Goal: Task Accomplishment & Management: Complete application form

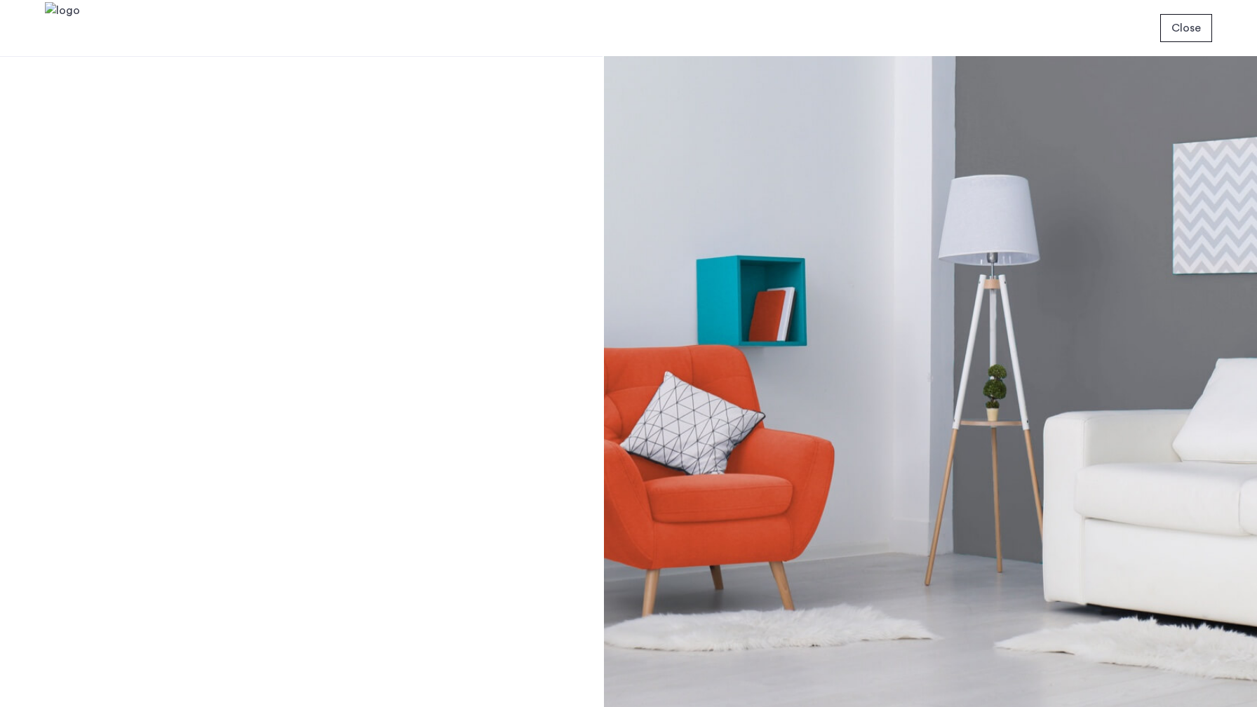
scroll to position [128, 0]
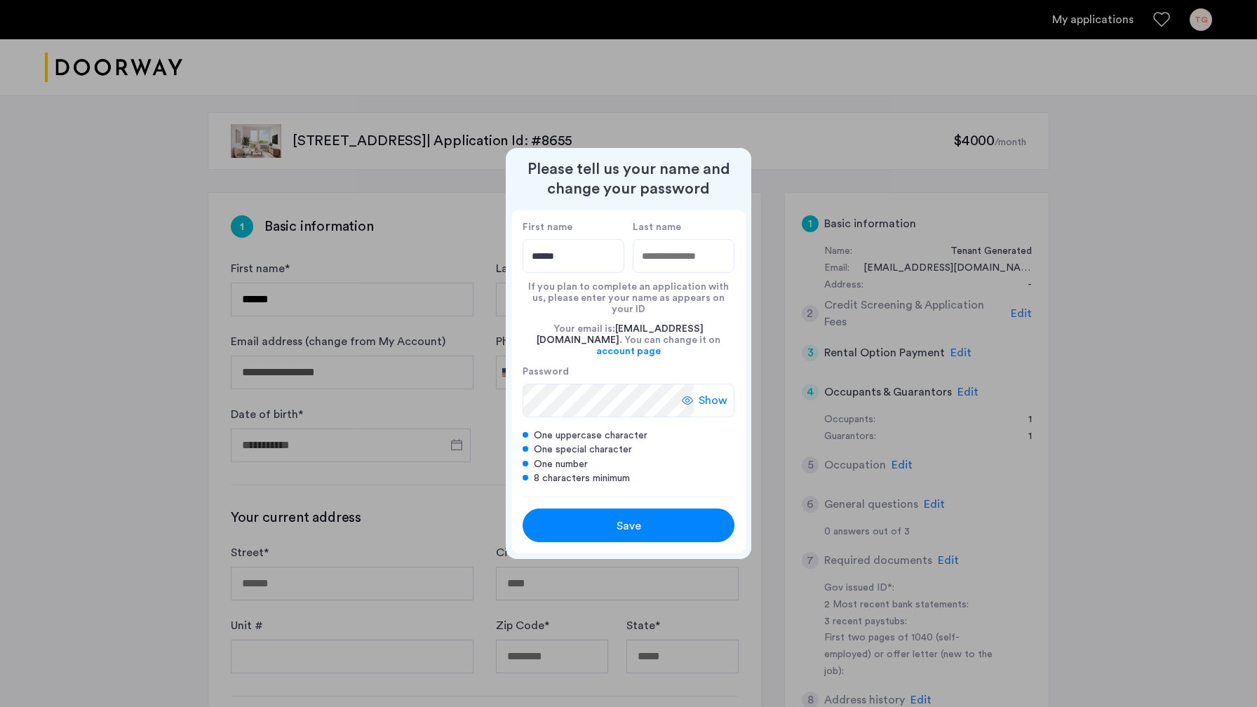
type input "******"
click at [671, 271] on input "Last name" at bounding box center [684, 256] width 102 height 34
type input "******"
click at [705, 392] on span "Show" at bounding box center [713, 400] width 29 height 17
click at [707, 392] on span "Hide" at bounding box center [716, 400] width 24 height 17
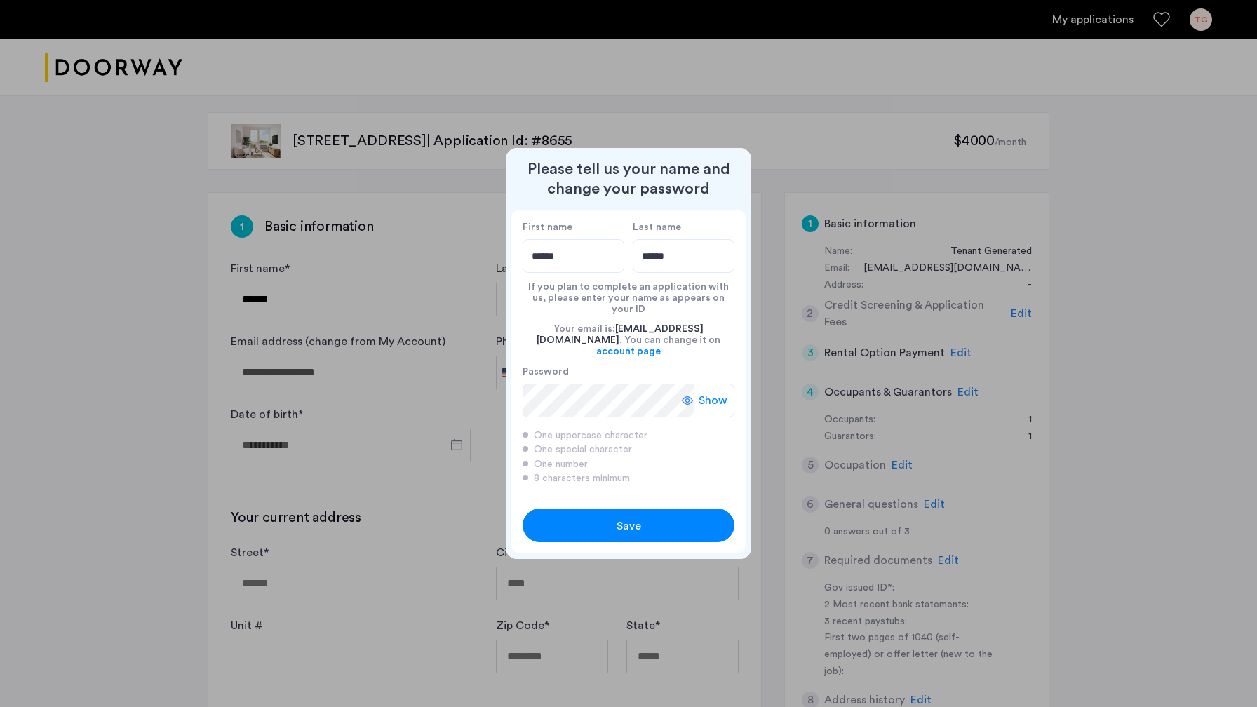
click at [714, 396] on span "Show" at bounding box center [713, 400] width 29 height 17
click at [714, 392] on span "Hide" at bounding box center [716, 400] width 24 height 17
click at [639, 518] on span "Save" at bounding box center [629, 526] width 25 height 17
type input "******"
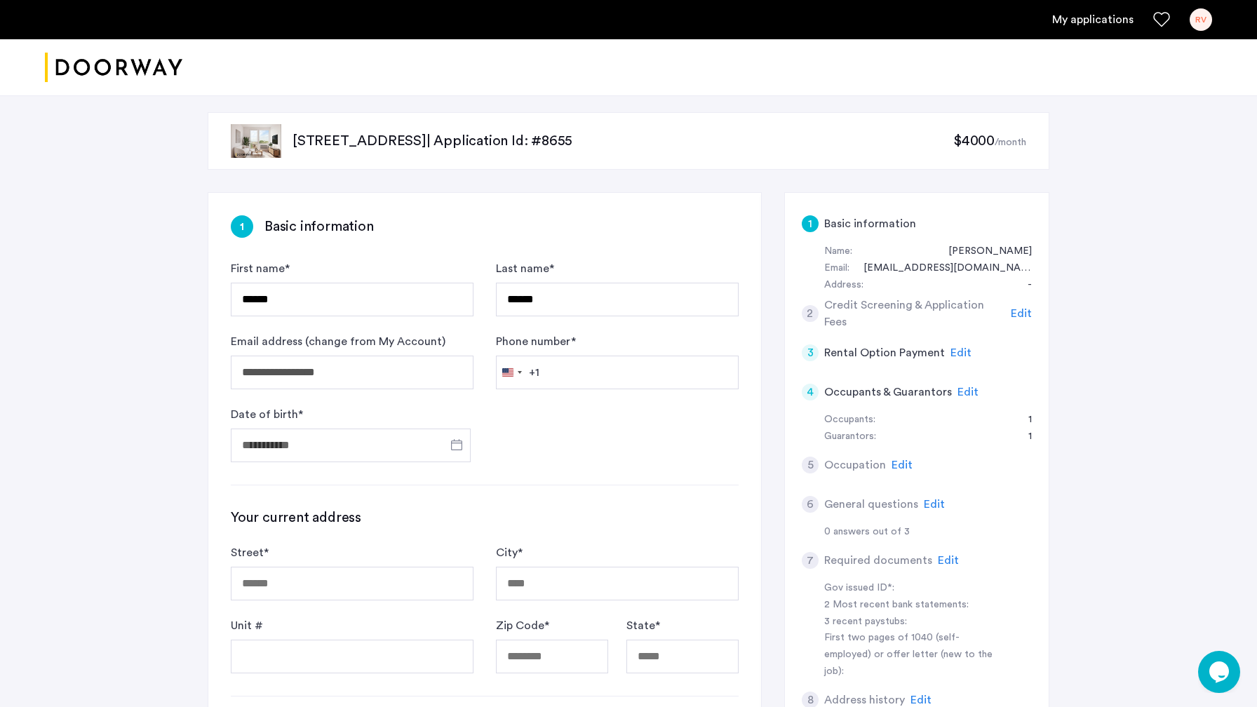
click at [1199, 21] on div "RV" at bounding box center [1201, 19] width 22 height 22
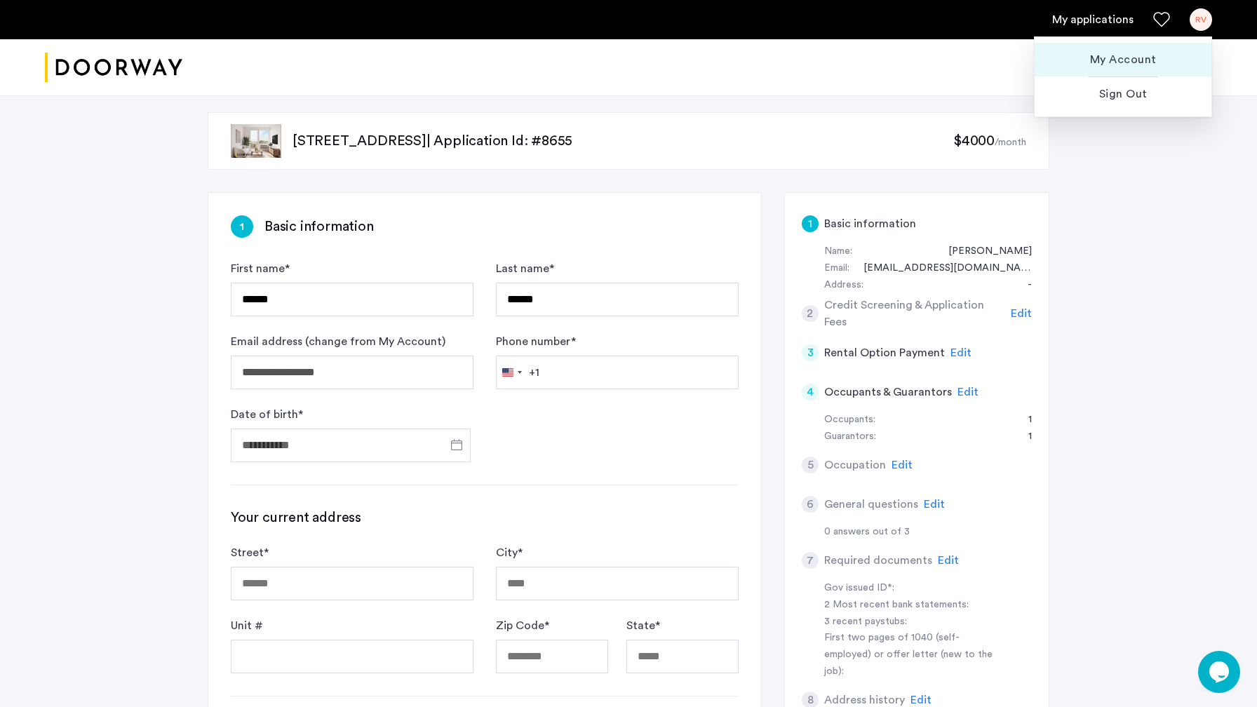
click at [1135, 49] on button "My Account" at bounding box center [1123, 60] width 177 height 34
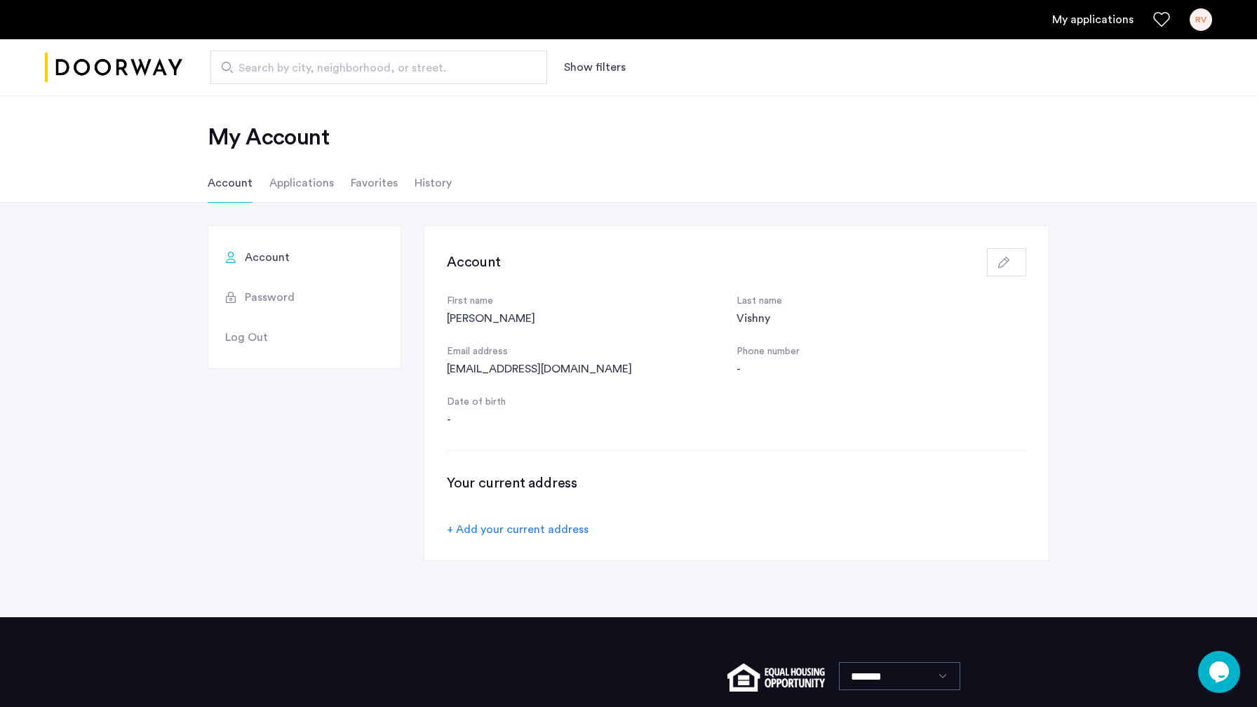
click at [252, 338] on span "Log Out" at bounding box center [246, 337] width 43 height 17
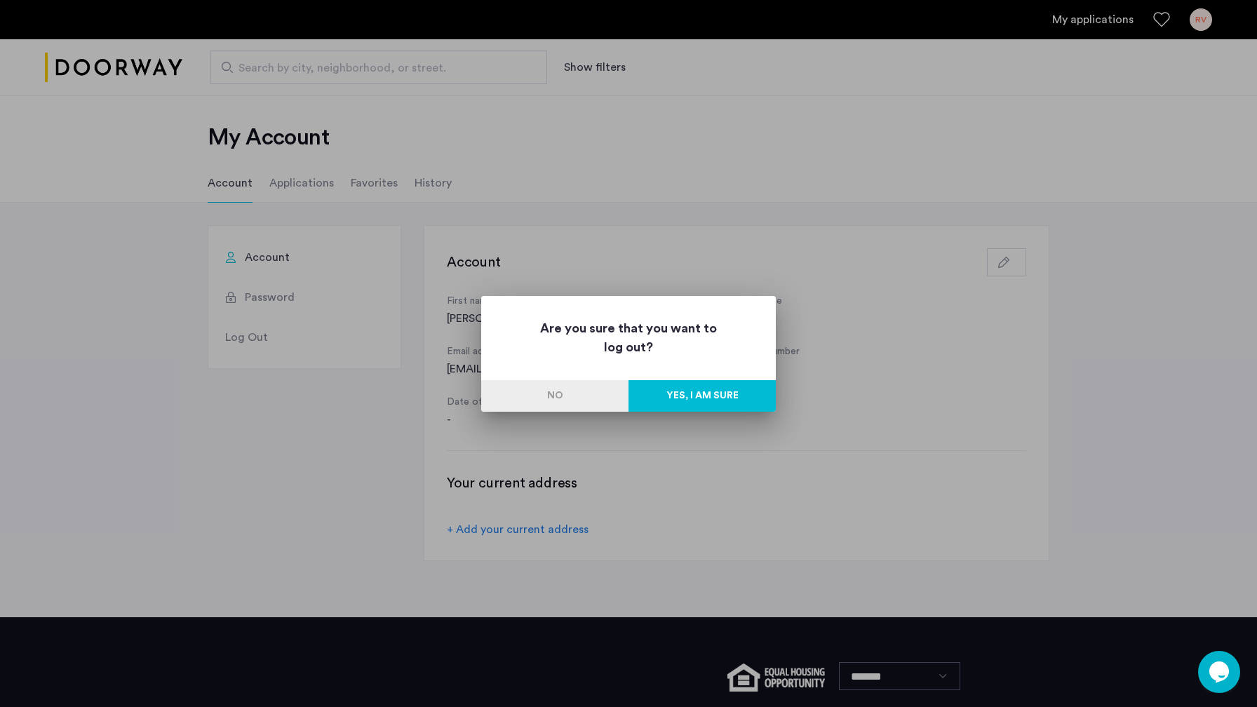
click at [666, 380] on div "Are you sure that you want to log out? No Yes, I am sure" at bounding box center [628, 354] width 295 height 116
click at [688, 396] on button "Yes, I am sure" at bounding box center [702, 396] width 147 height 32
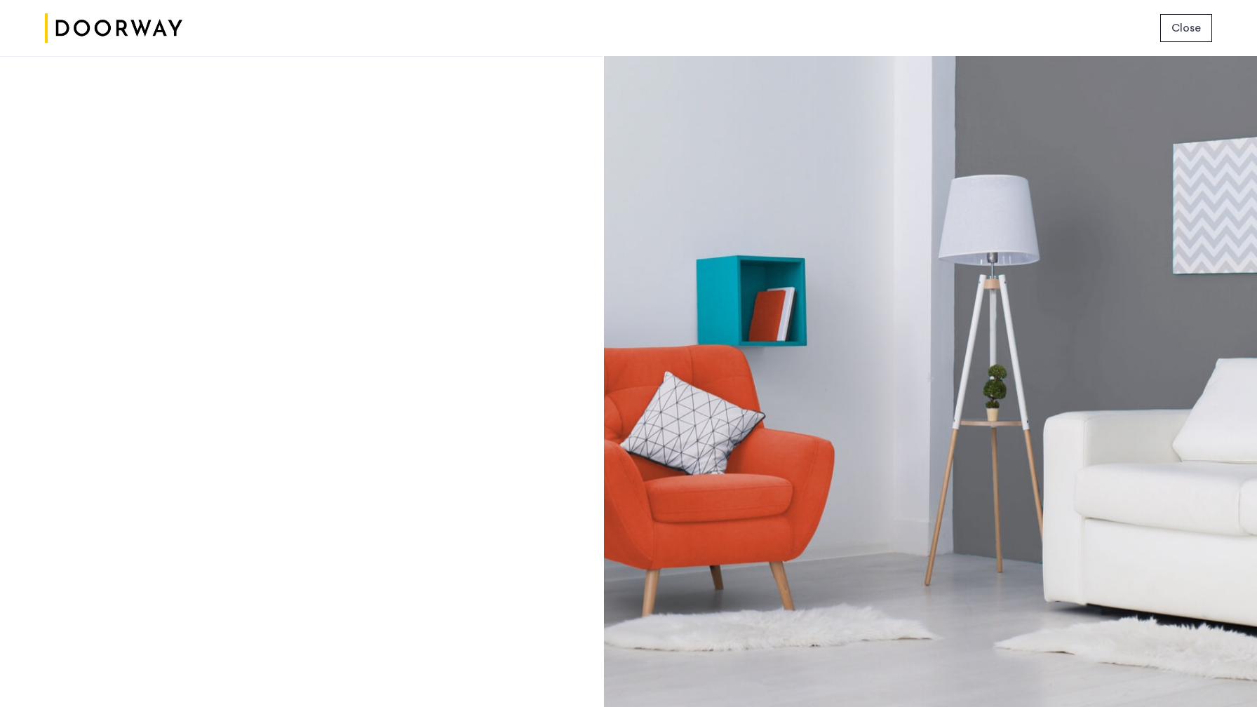
click at [193, 429] on div "Login Don’t have an account? Sign up now Email address Password Show Remember m…" at bounding box center [301, 381] width 603 height 651
click at [1191, 29] on span "Close" at bounding box center [1186, 28] width 29 height 17
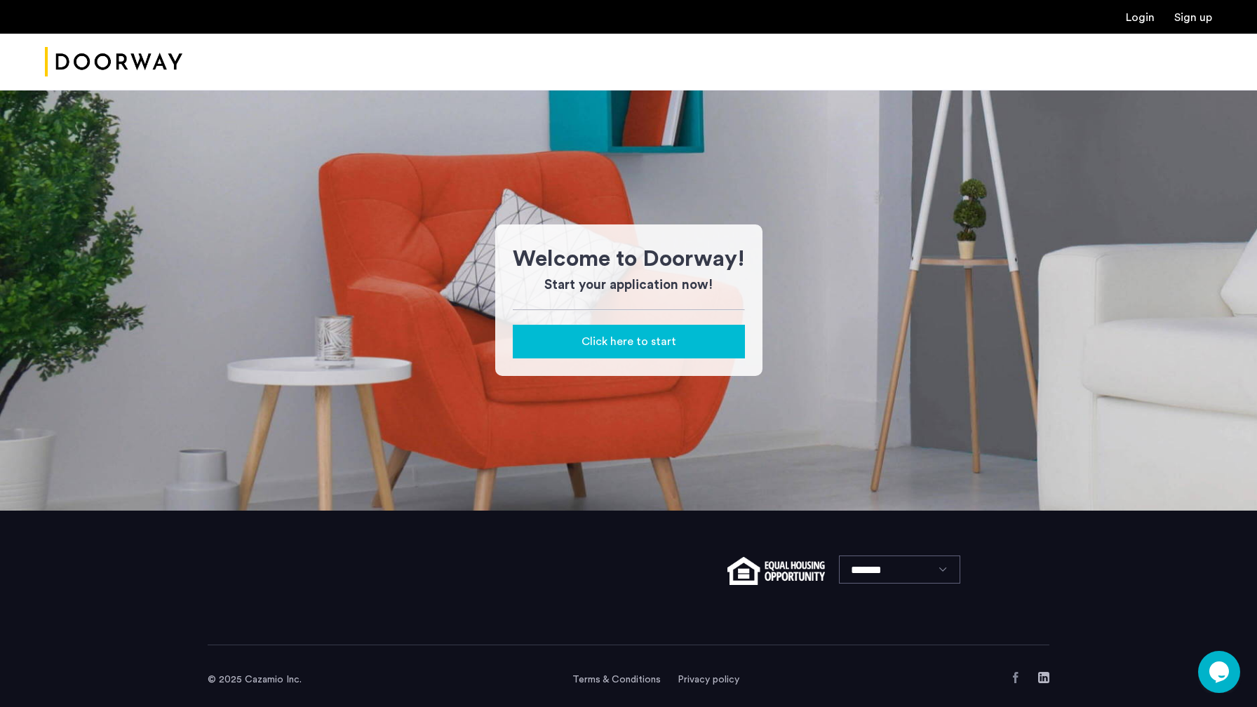
click at [628, 351] on button "Click here to start" at bounding box center [629, 342] width 232 height 34
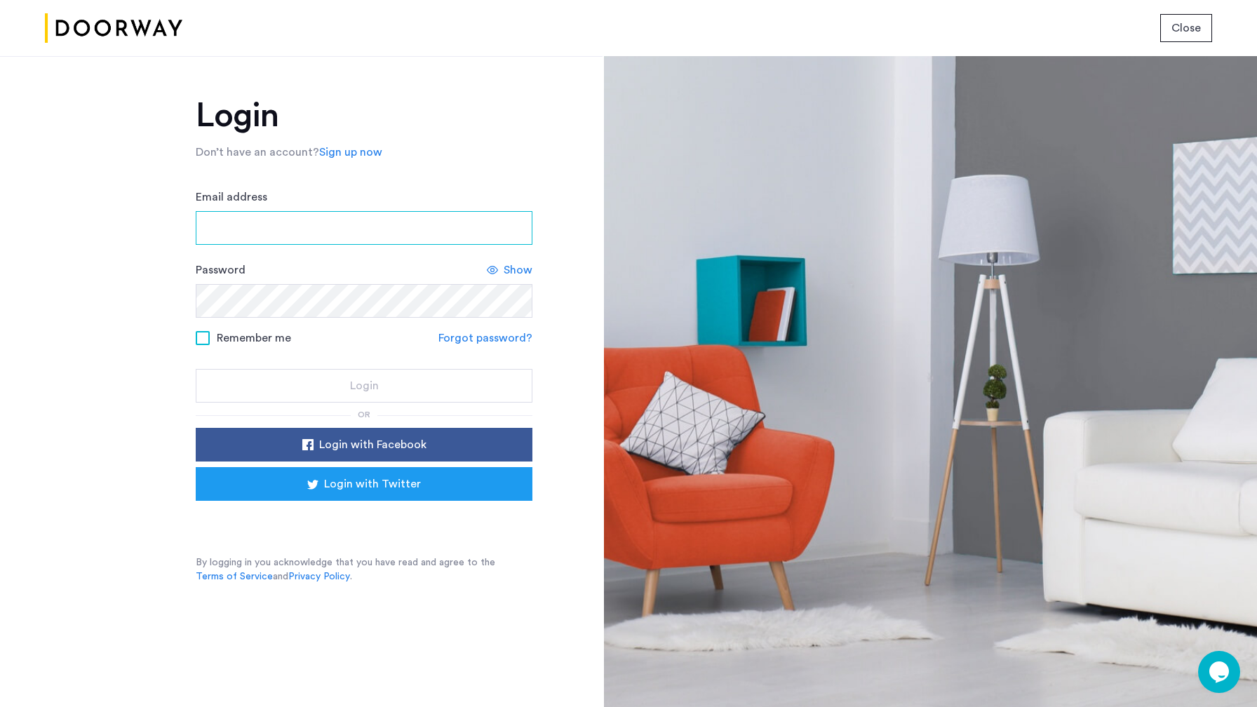
click at [286, 219] on input "Email address" at bounding box center [364, 228] width 337 height 34
type input "**********"
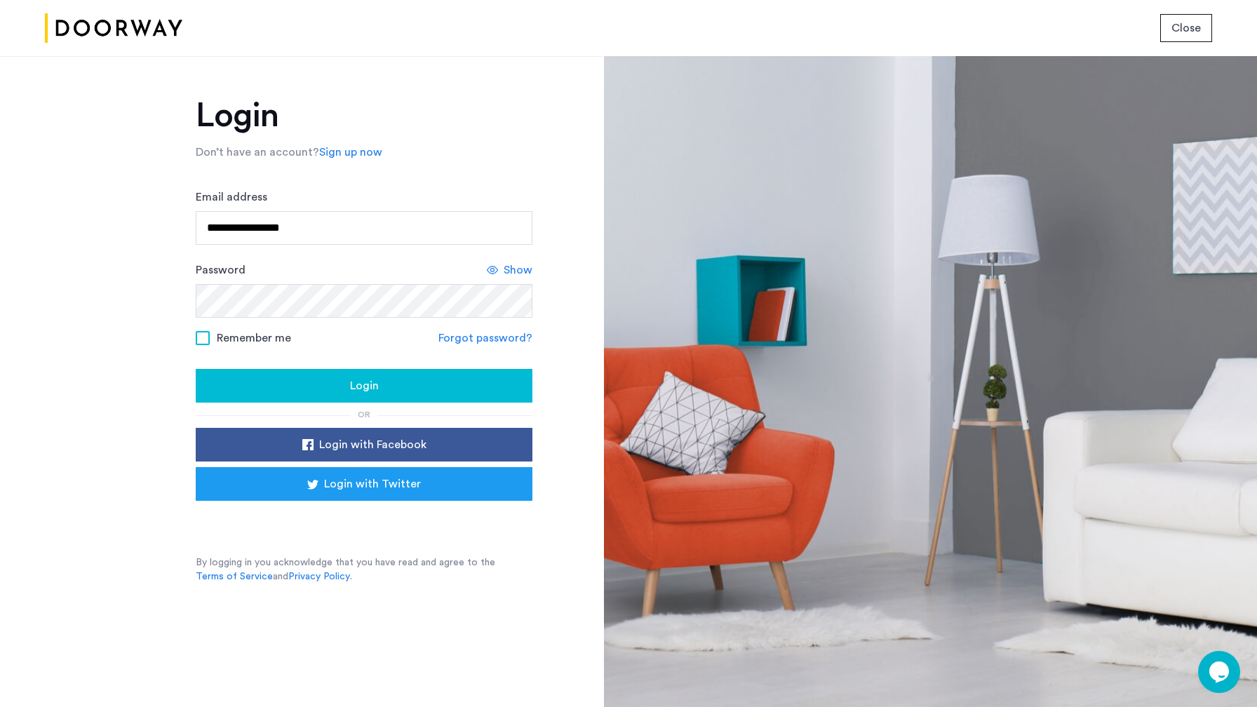
click at [334, 384] on div "Login" at bounding box center [364, 385] width 314 height 17
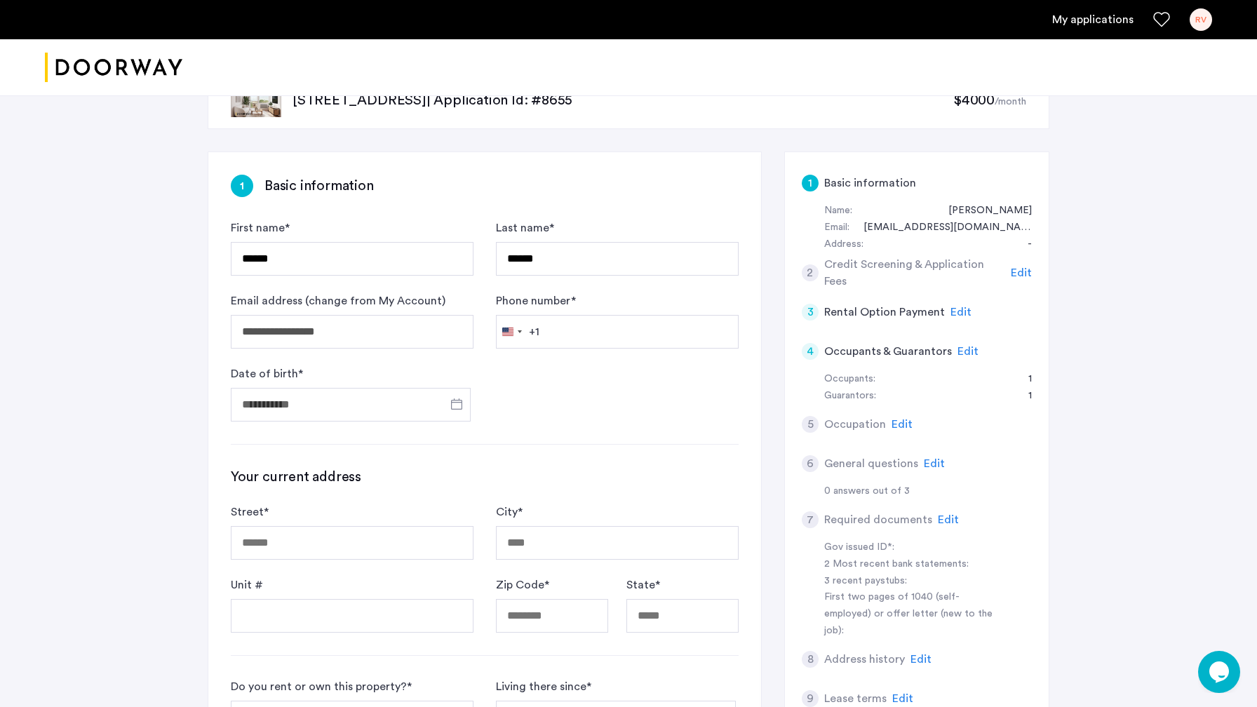
scroll to position [51, 0]
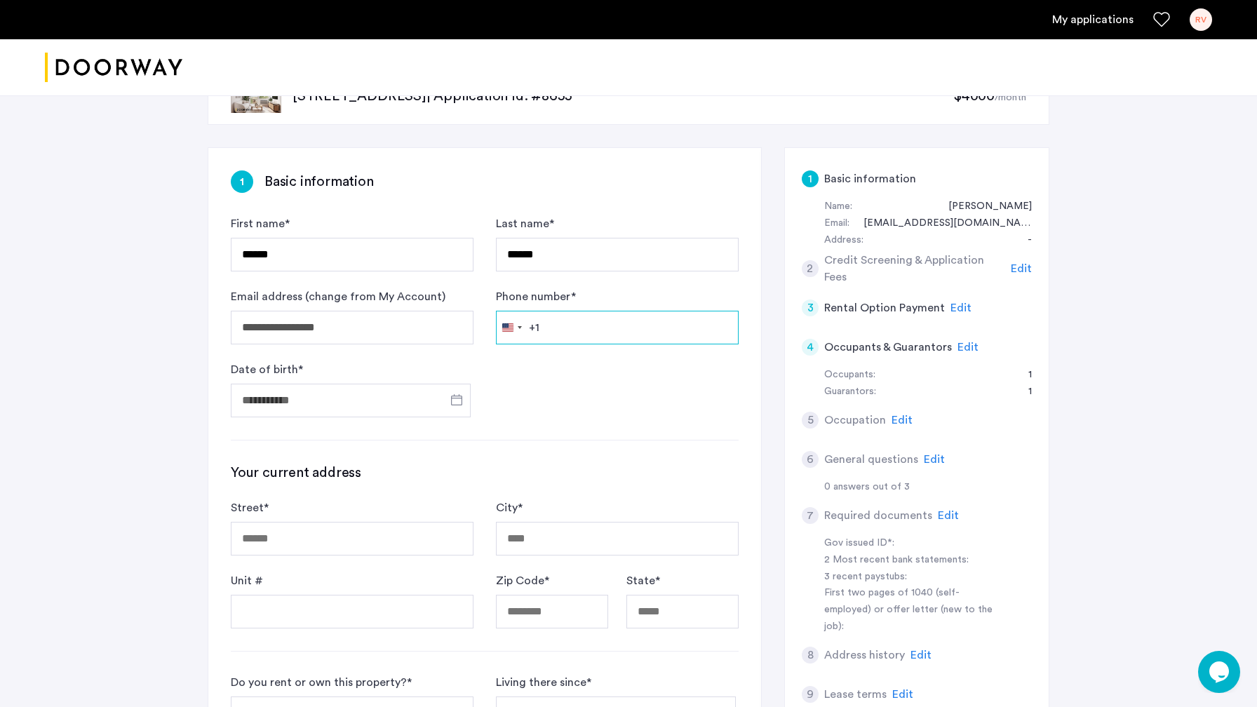
click at [600, 329] on input "Phone number *" at bounding box center [617, 328] width 243 height 34
type input "**********"
click at [417, 400] on input "Date of birth *" at bounding box center [351, 401] width 240 height 34
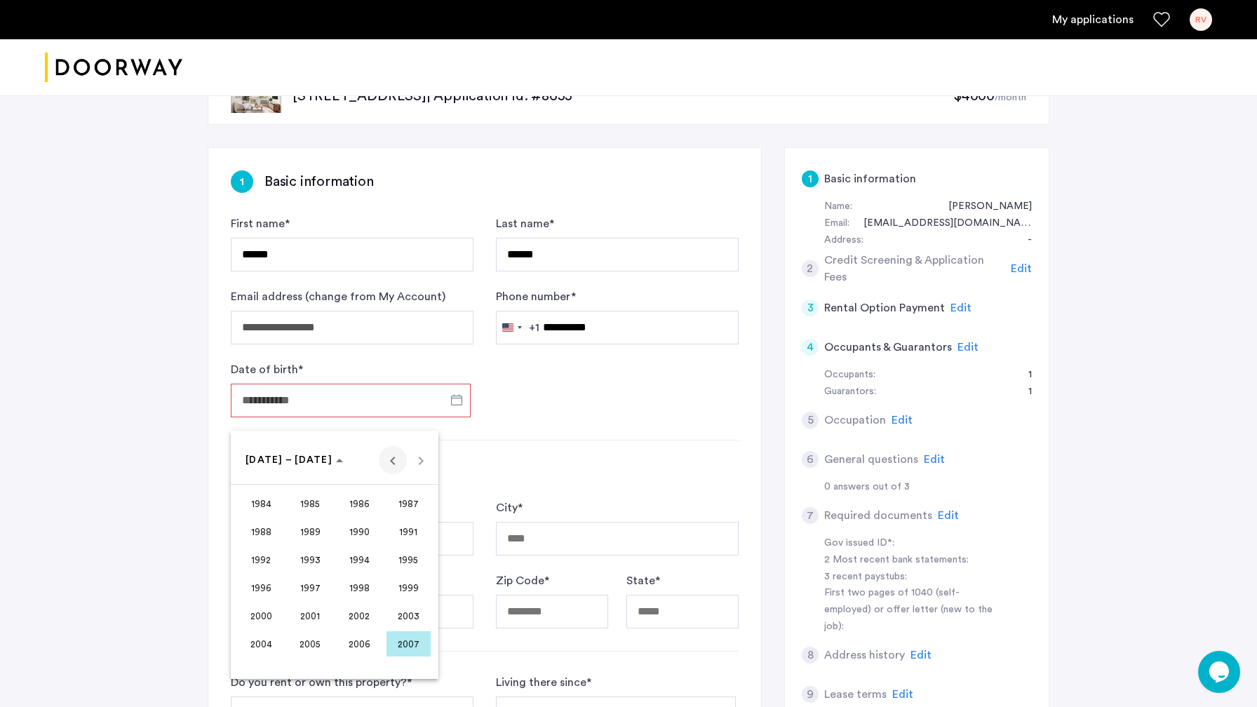
click at [392, 464] on span "Previous 24 years" at bounding box center [393, 460] width 28 height 28
click at [417, 642] on span "1959" at bounding box center [409, 643] width 44 height 25
click at [406, 533] on span "APR" at bounding box center [409, 531] width 44 height 25
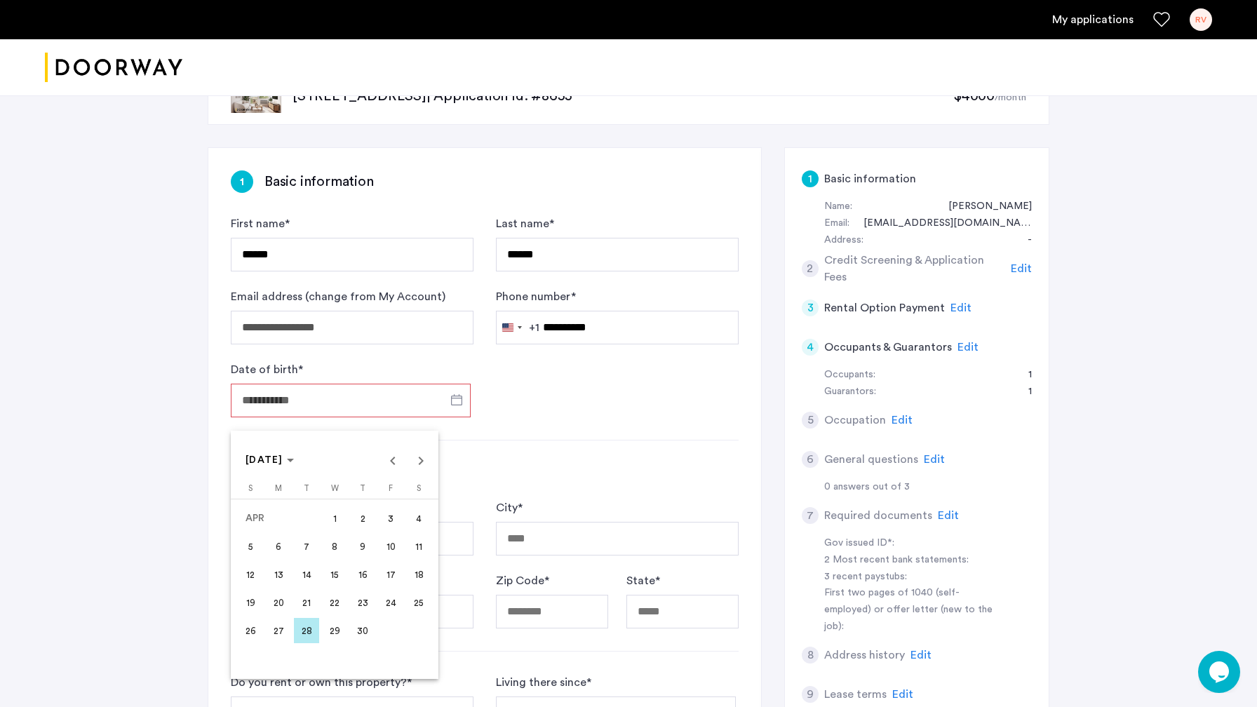
click at [427, 551] on span "11" at bounding box center [418, 546] width 25 height 25
type input "**********"
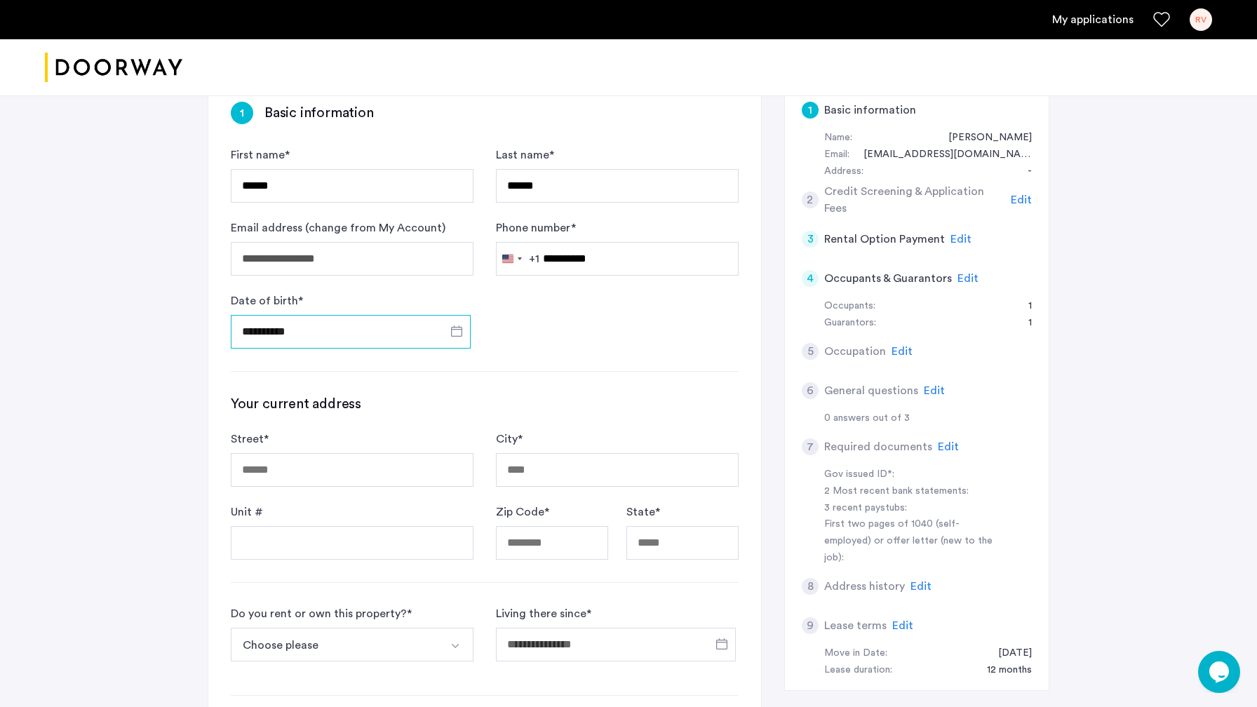
scroll to position [127, 0]
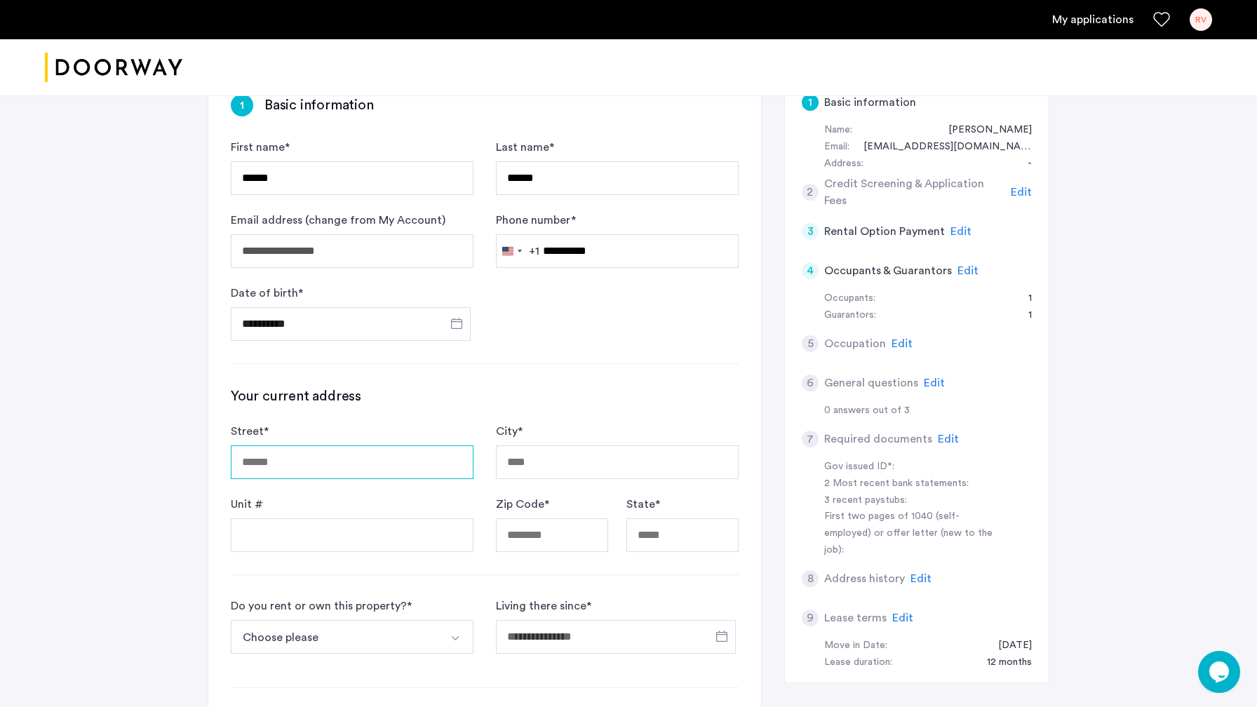
click at [305, 464] on input "Street *" at bounding box center [352, 463] width 243 height 34
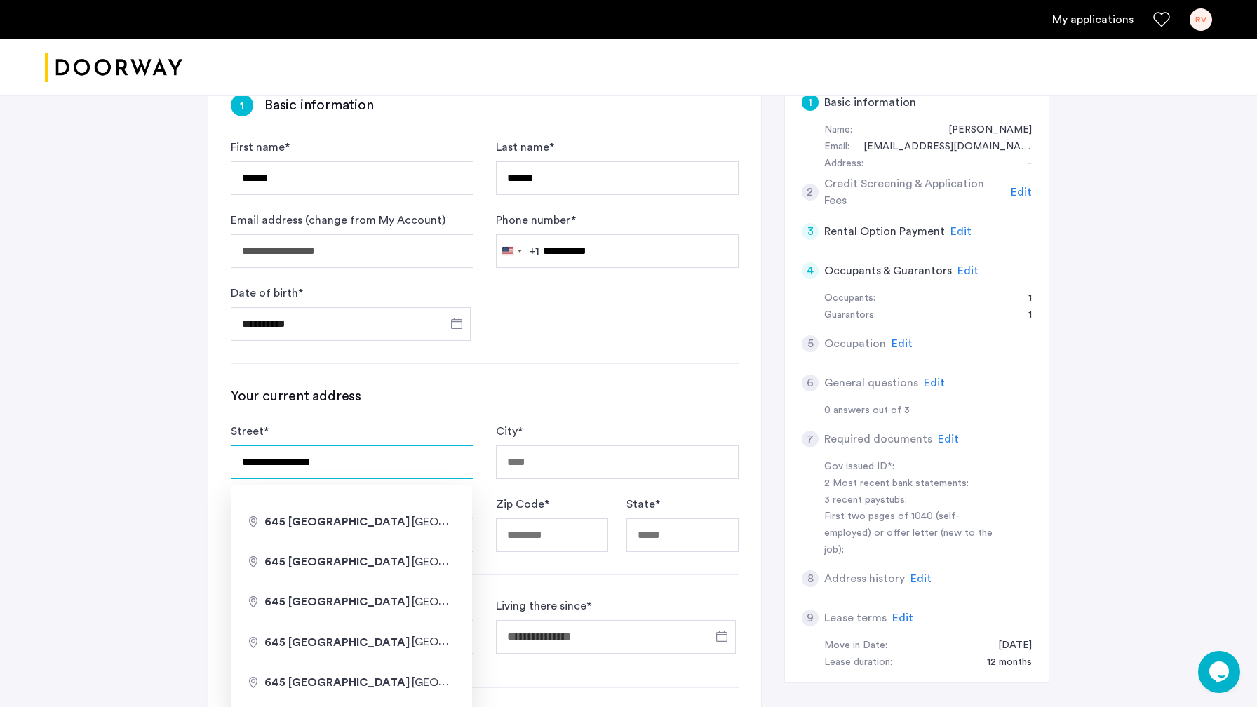
type input "**********"
click at [204, 501] on div "**********" at bounding box center [629, 484] width 884 height 1033
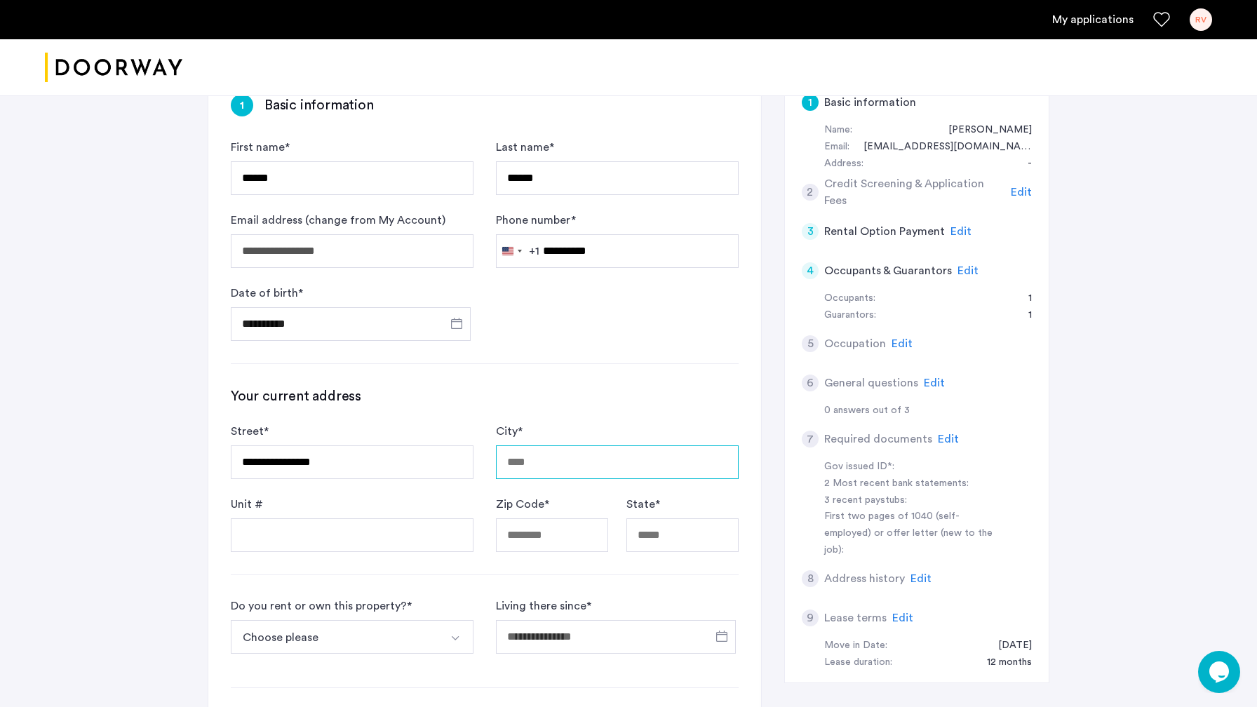
click at [519, 455] on input "City *" at bounding box center [617, 463] width 243 height 34
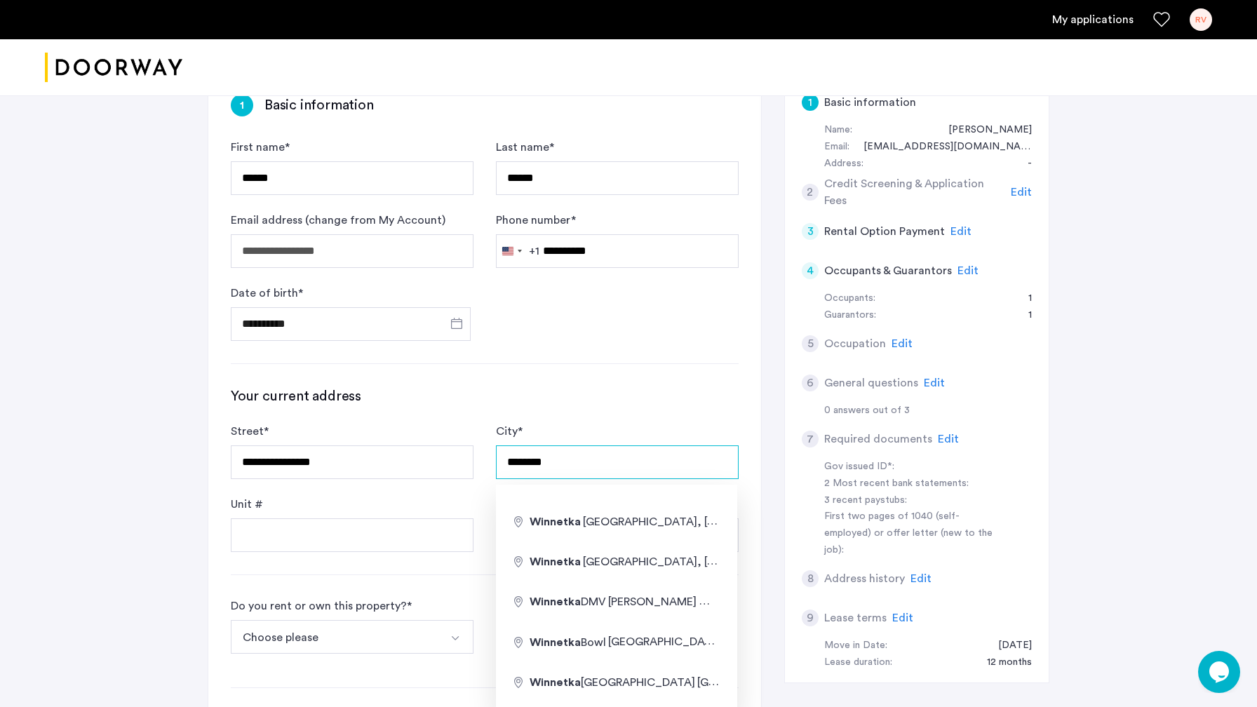
type input "********"
click at [158, 491] on div "**********" at bounding box center [628, 484] width 1257 height 1033
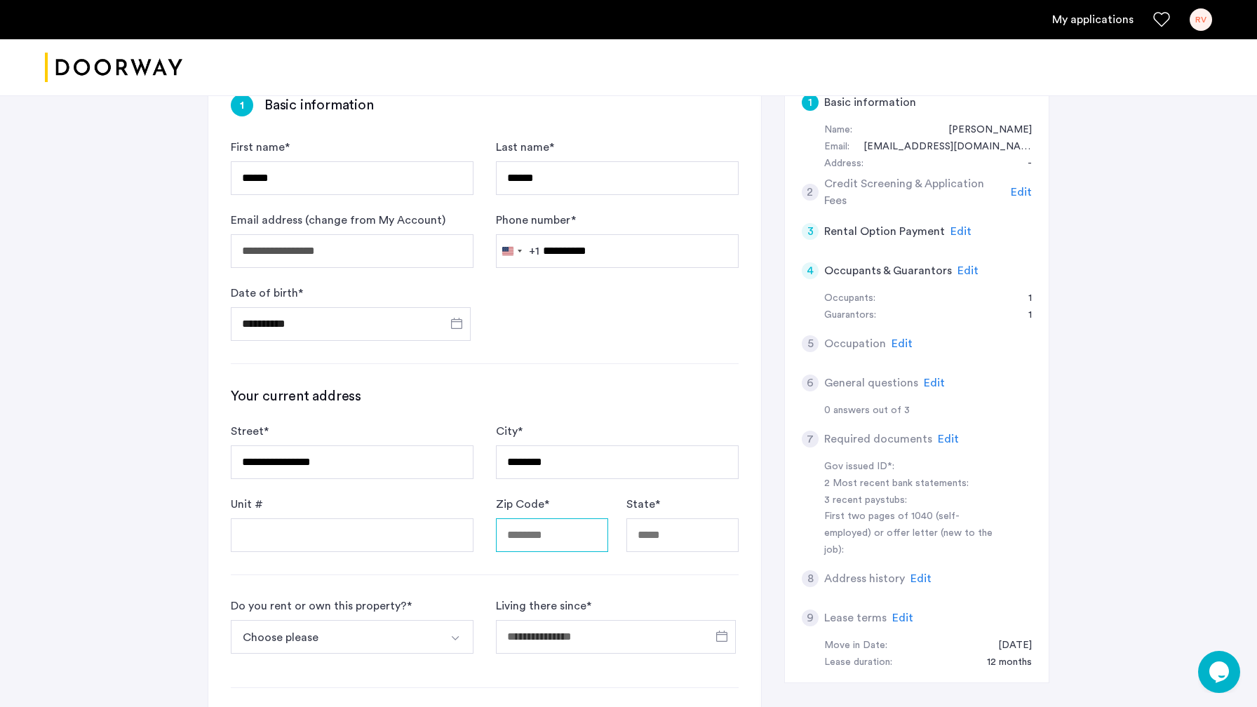
click at [559, 536] on input "Zip Code *" at bounding box center [552, 536] width 112 height 34
type input "*****"
click at [687, 530] on input "State *" at bounding box center [683, 536] width 112 height 34
type input "********"
click at [704, 368] on div "**********" at bounding box center [484, 497] width 553 height 850
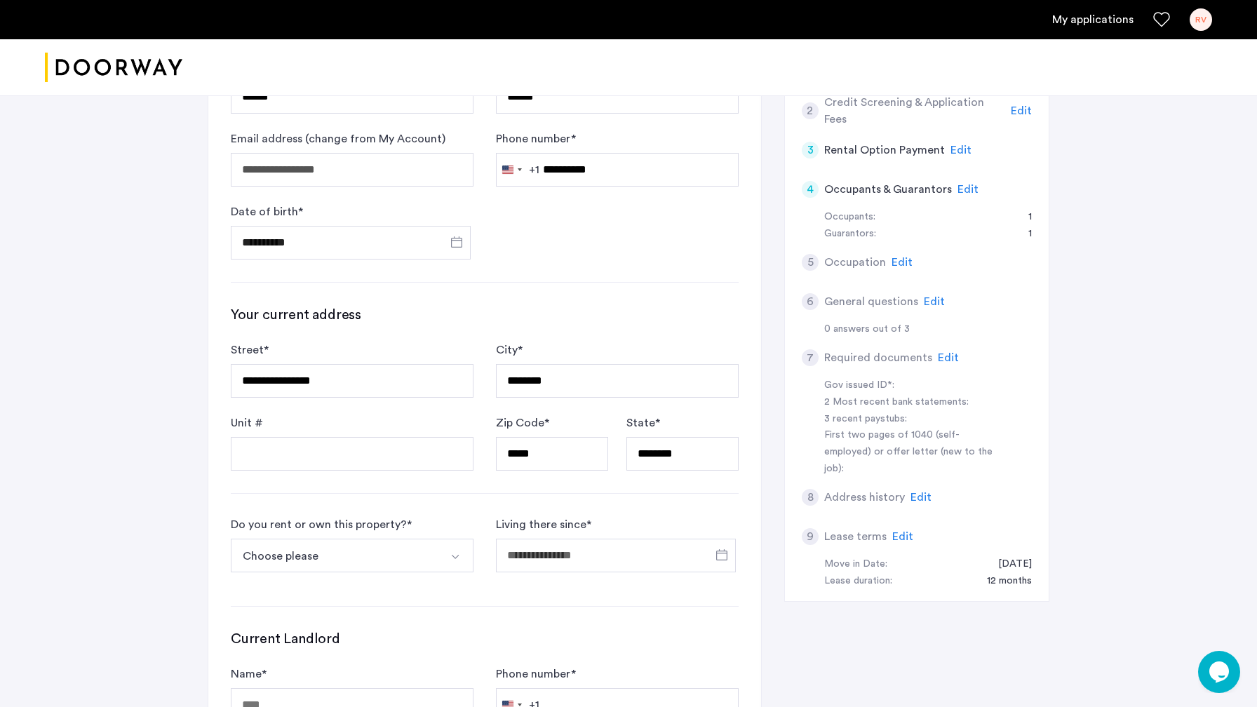
scroll to position [220, 0]
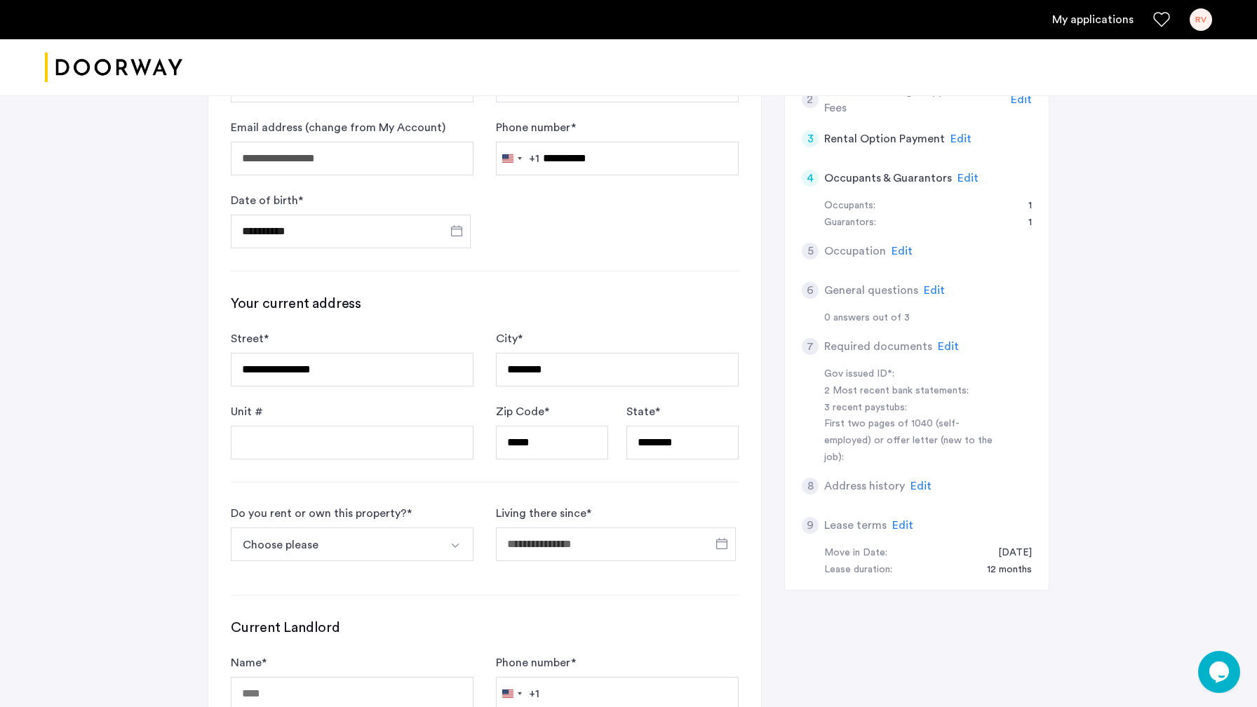
click at [455, 549] on img "Select option" at bounding box center [455, 545] width 11 height 11
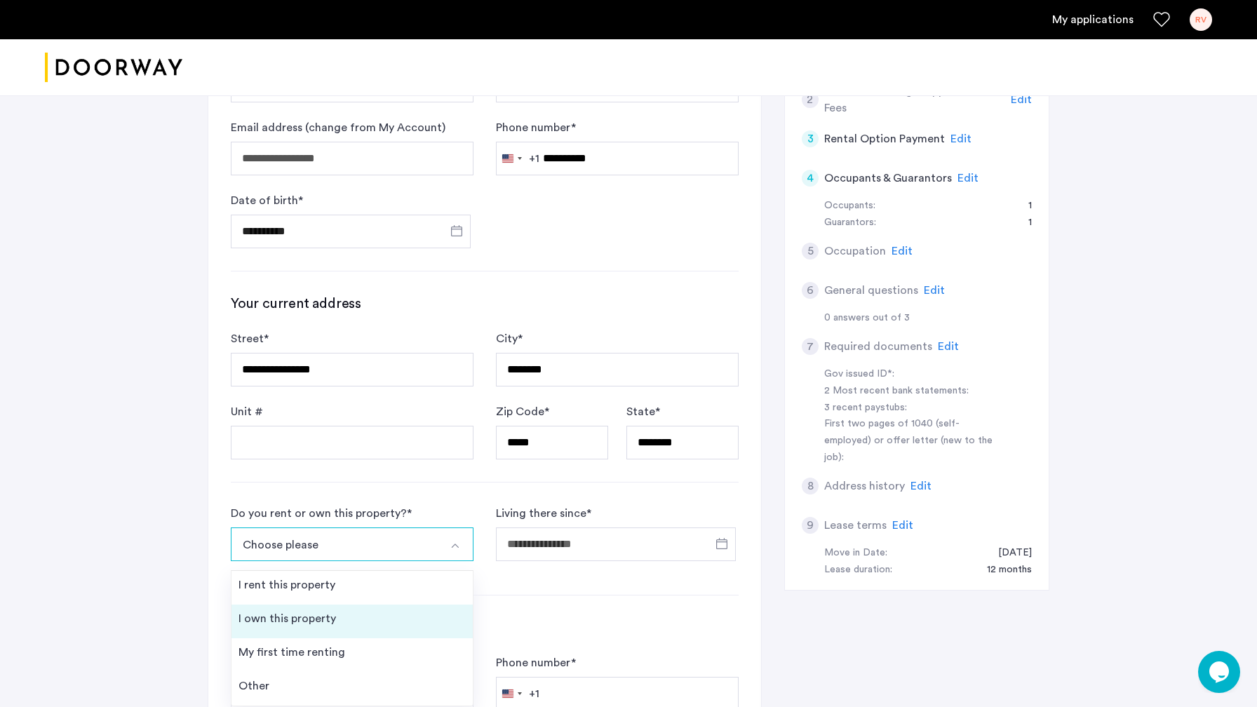
click at [316, 628] on li "I own this property" at bounding box center [352, 622] width 241 height 34
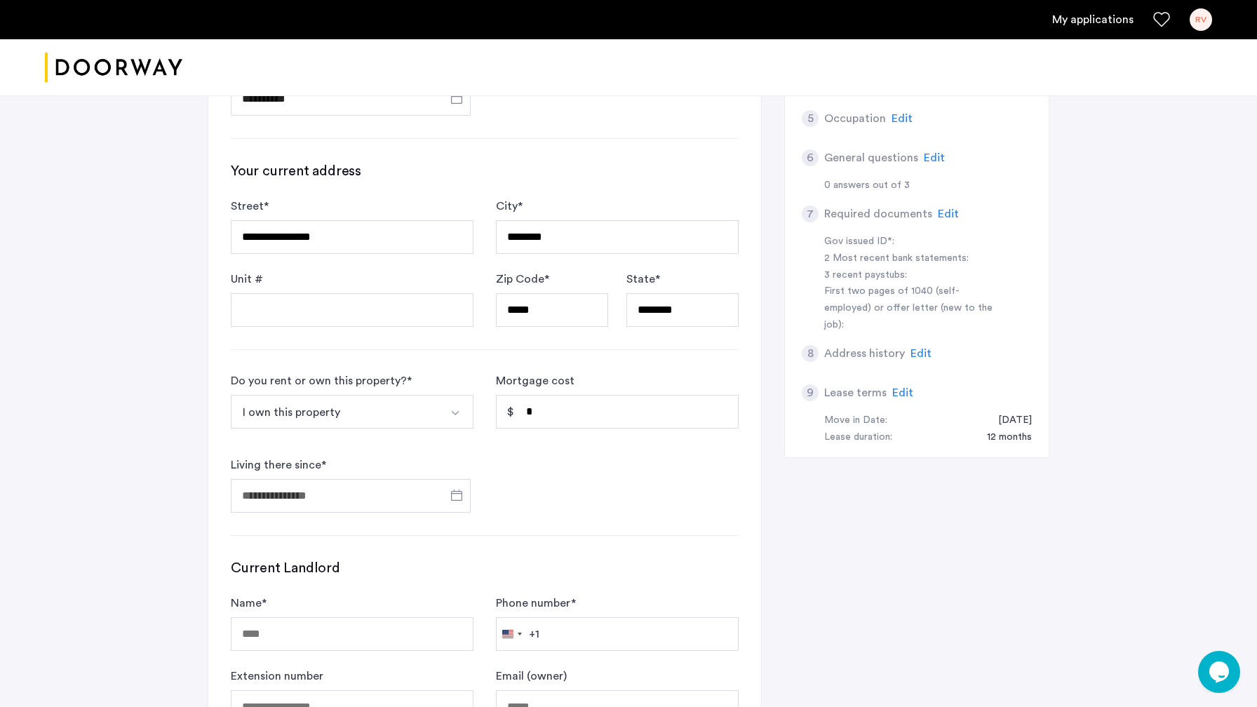
scroll to position [355, 0]
click at [462, 493] on span "Open calendar" at bounding box center [457, 493] width 34 height 34
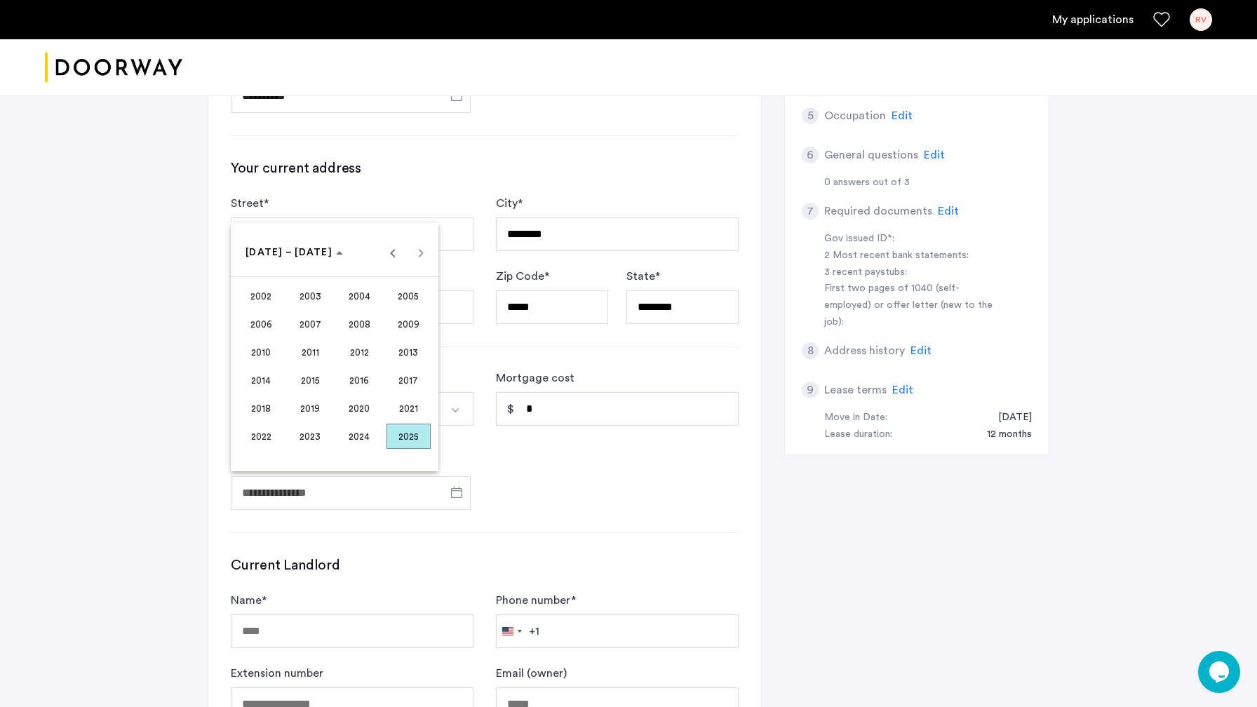
click at [402, 327] on span "2009" at bounding box center [409, 324] width 44 height 25
click at [402, 327] on span "APR" at bounding box center [409, 324] width 44 height 25
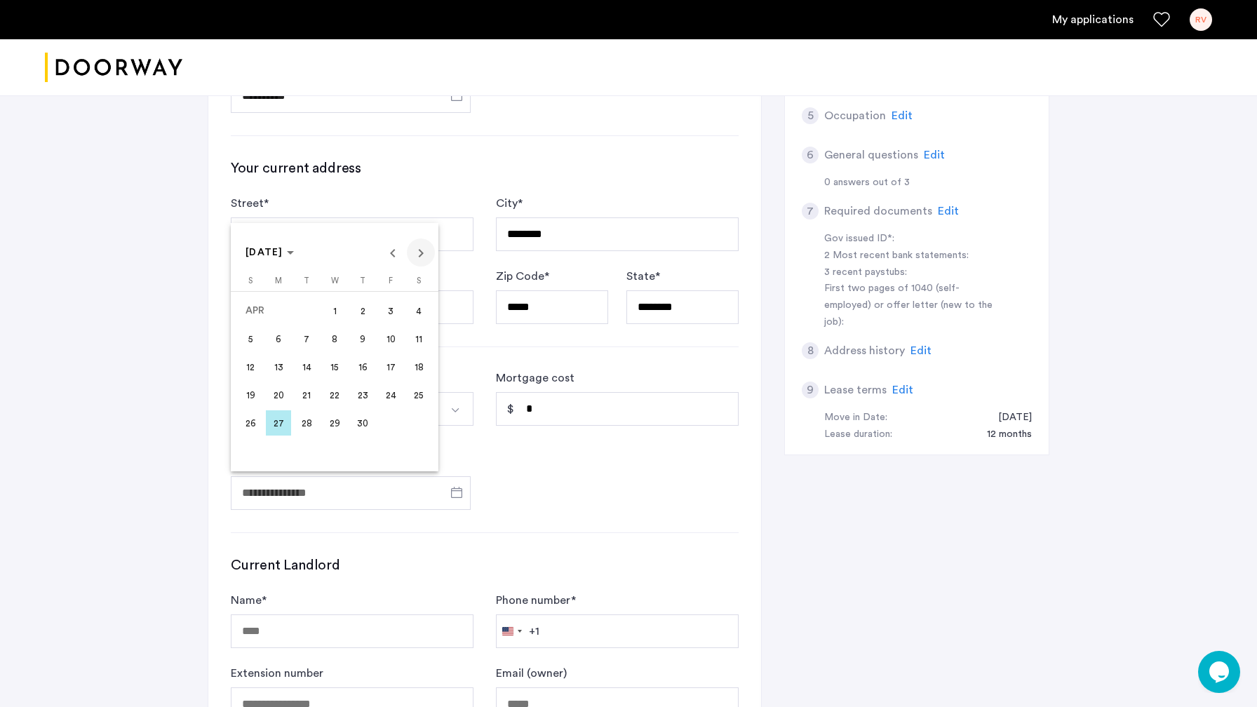
click at [419, 255] on span "Next month" at bounding box center [421, 253] width 28 height 28
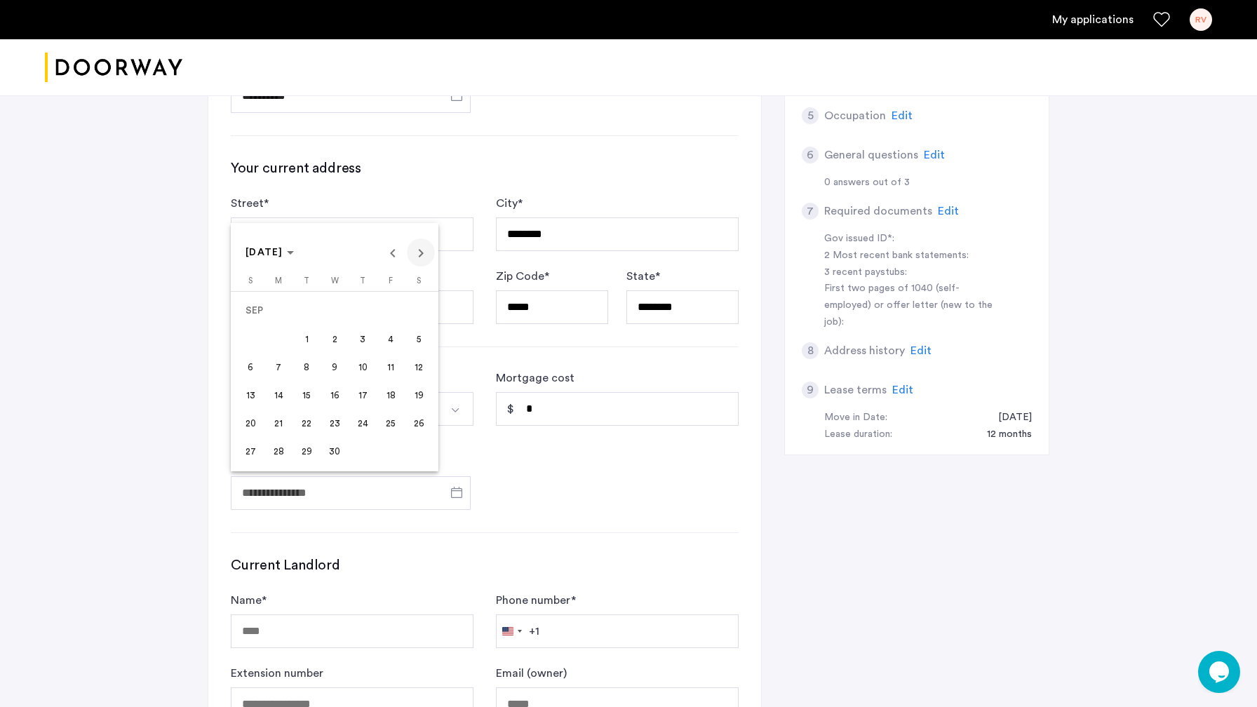
click at [419, 255] on span "Next month" at bounding box center [421, 253] width 28 height 28
click at [362, 312] on span "1" at bounding box center [362, 310] width 25 height 25
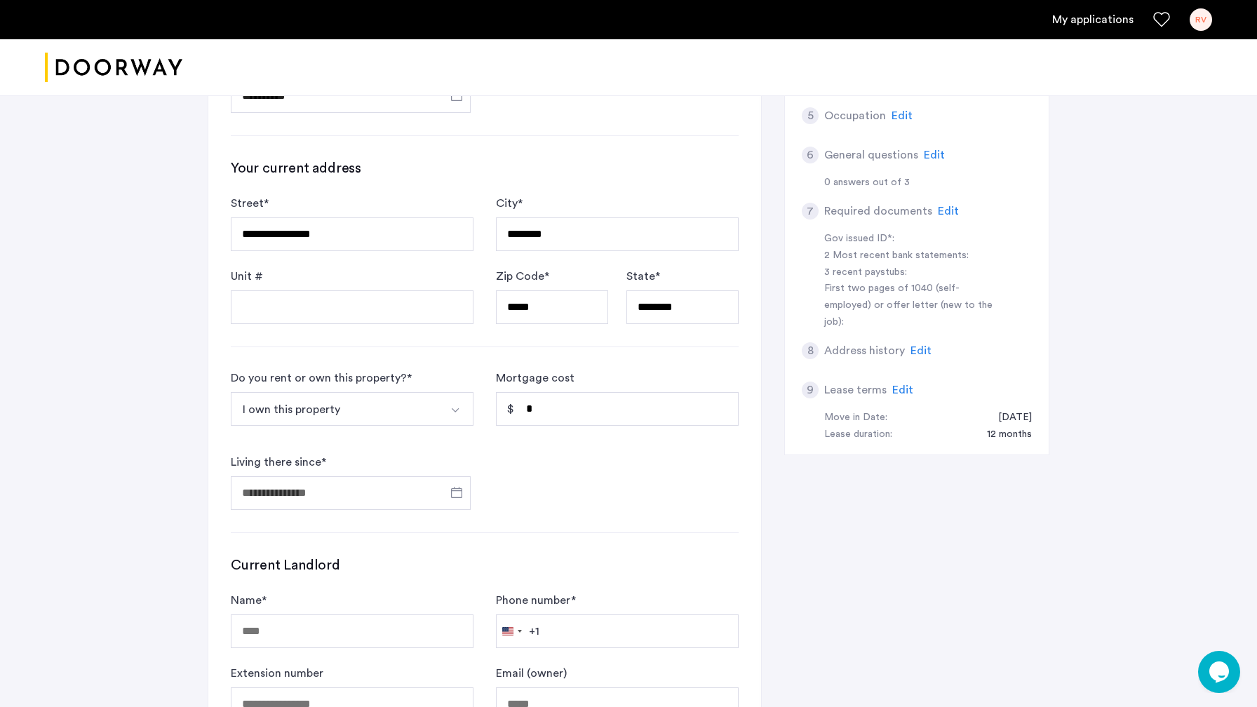
type input "**********"
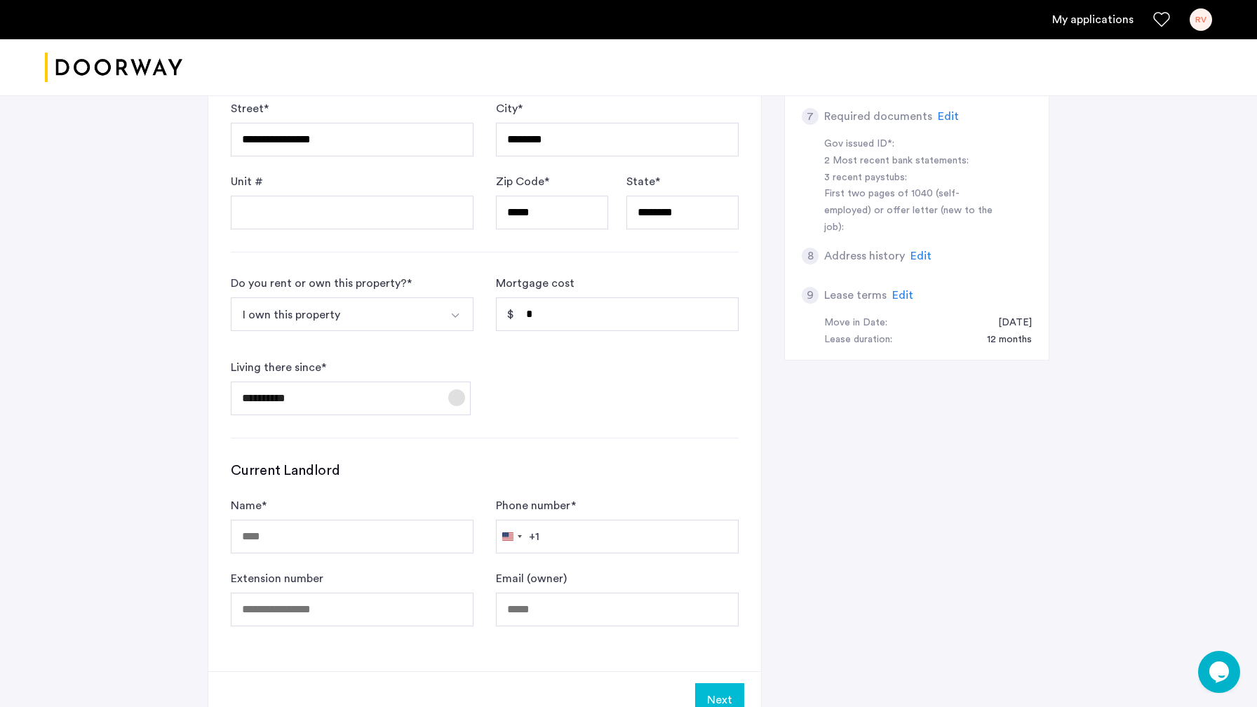
scroll to position [448, 0]
click at [556, 326] on input "*" at bounding box center [617, 316] width 243 height 34
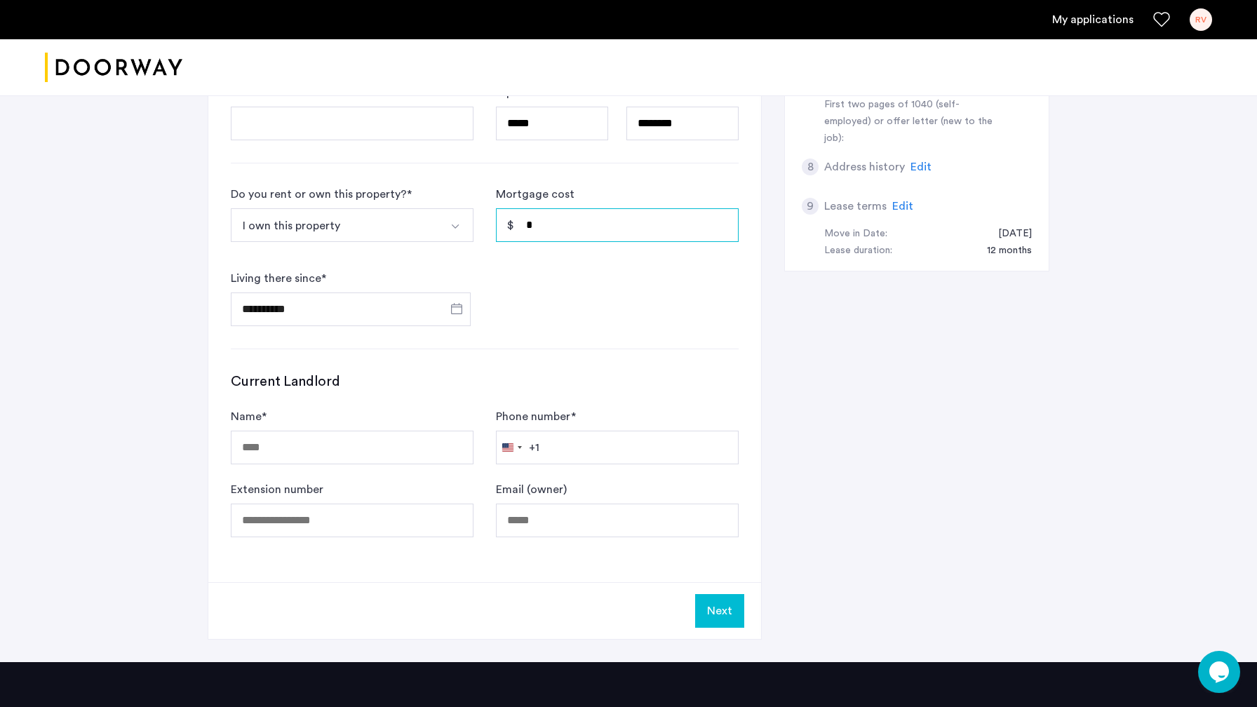
scroll to position [698, 0]
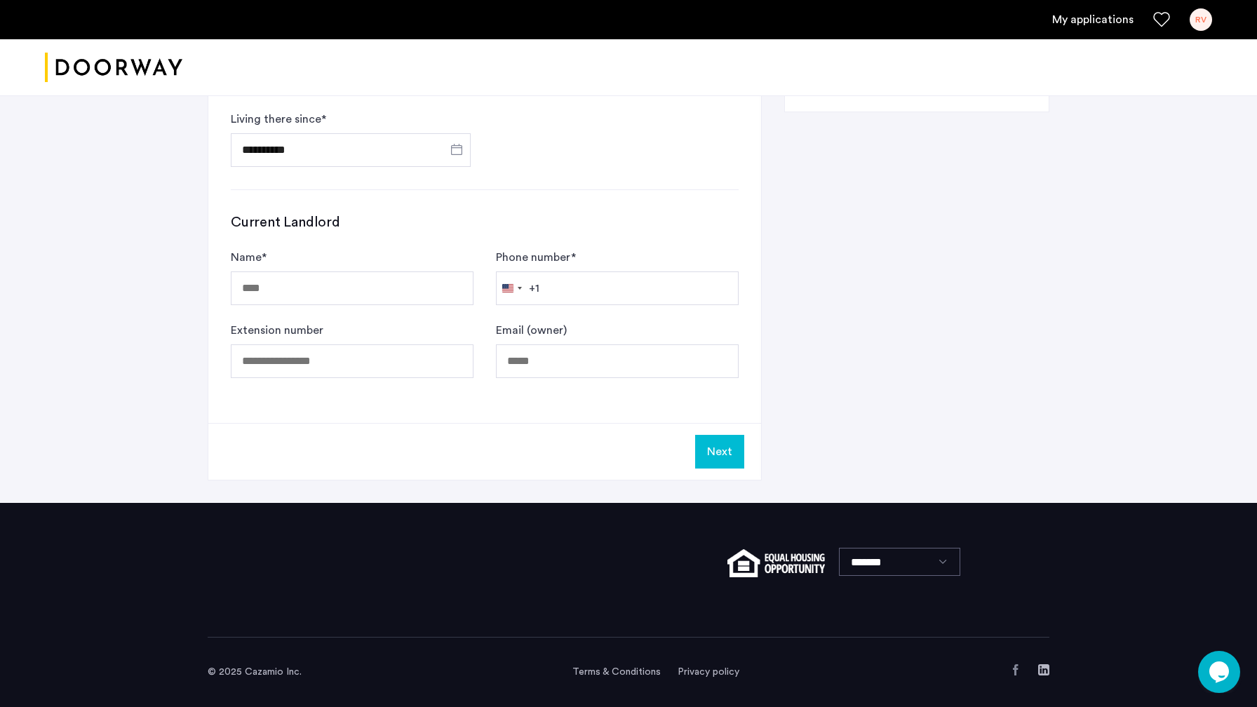
click at [709, 451] on button "Next" at bounding box center [719, 452] width 49 height 34
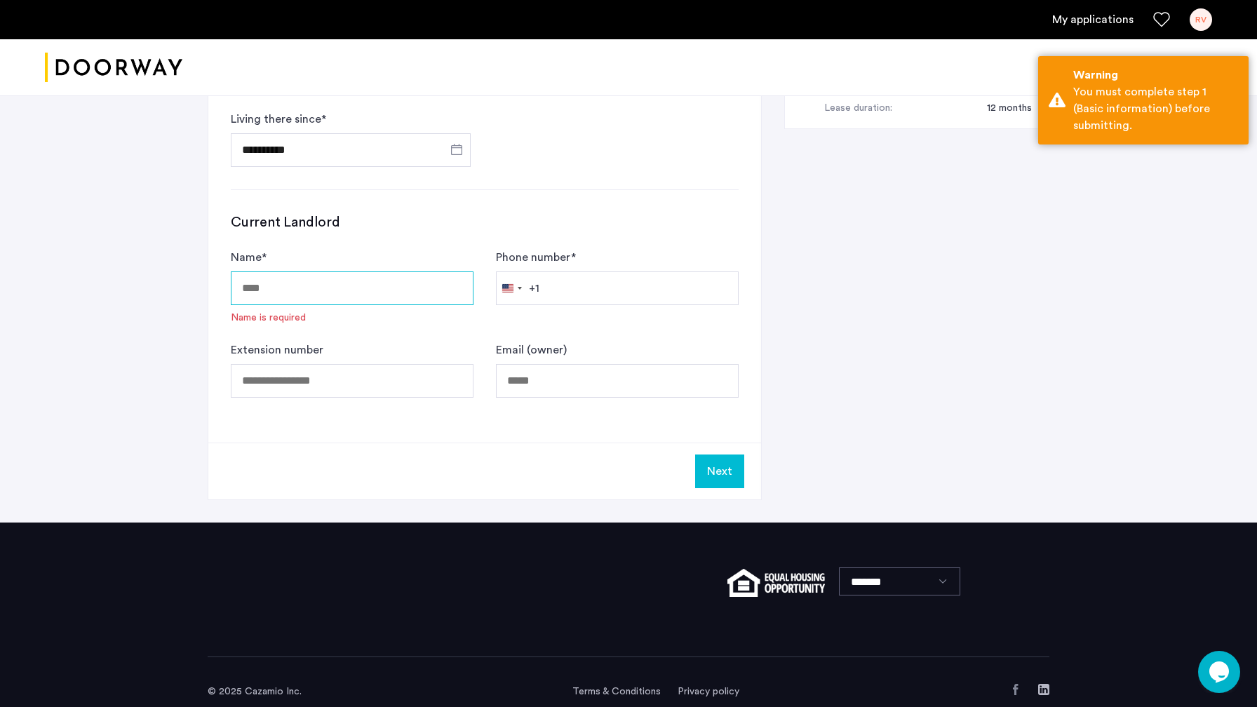
click at [293, 289] on input "Name *" at bounding box center [352, 289] width 243 height 34
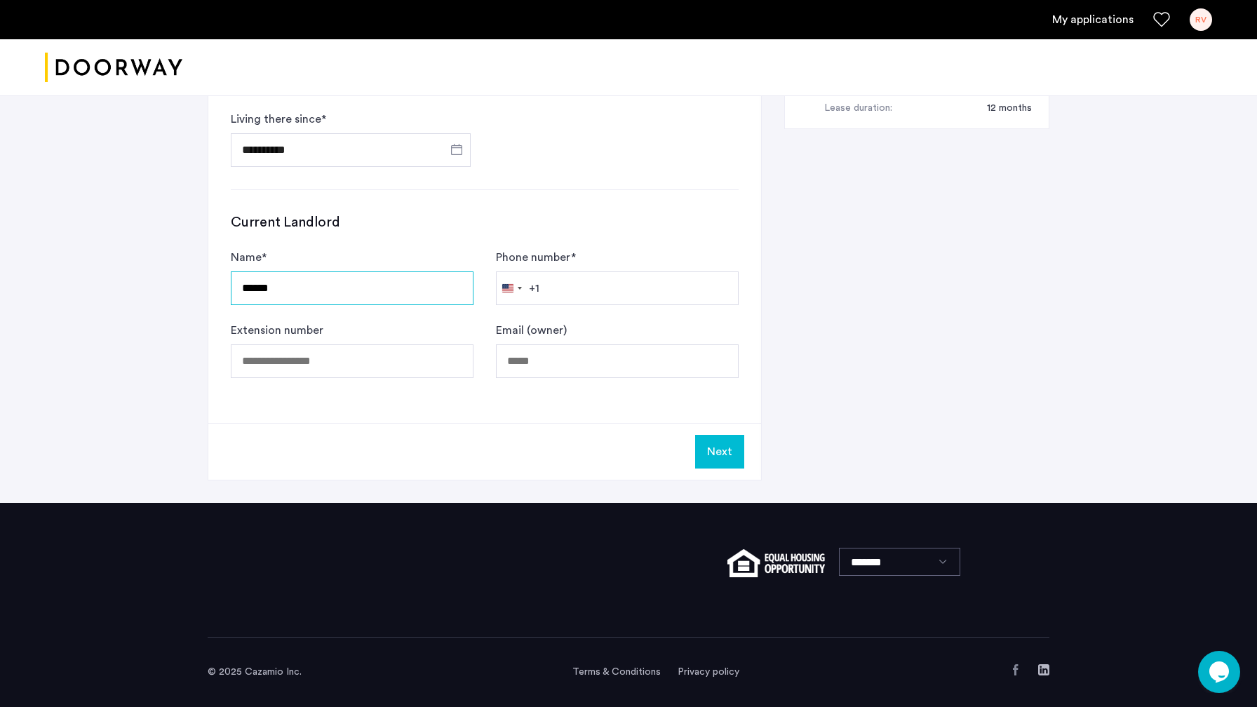
type input "******"
click at [580, 285] on input "Phone number *" at bounding box center [617, 289] width 243 height 34
type input "**********"
click at [723, 453] on button "Next" at bounding box center [719, 452] width 49 height 34
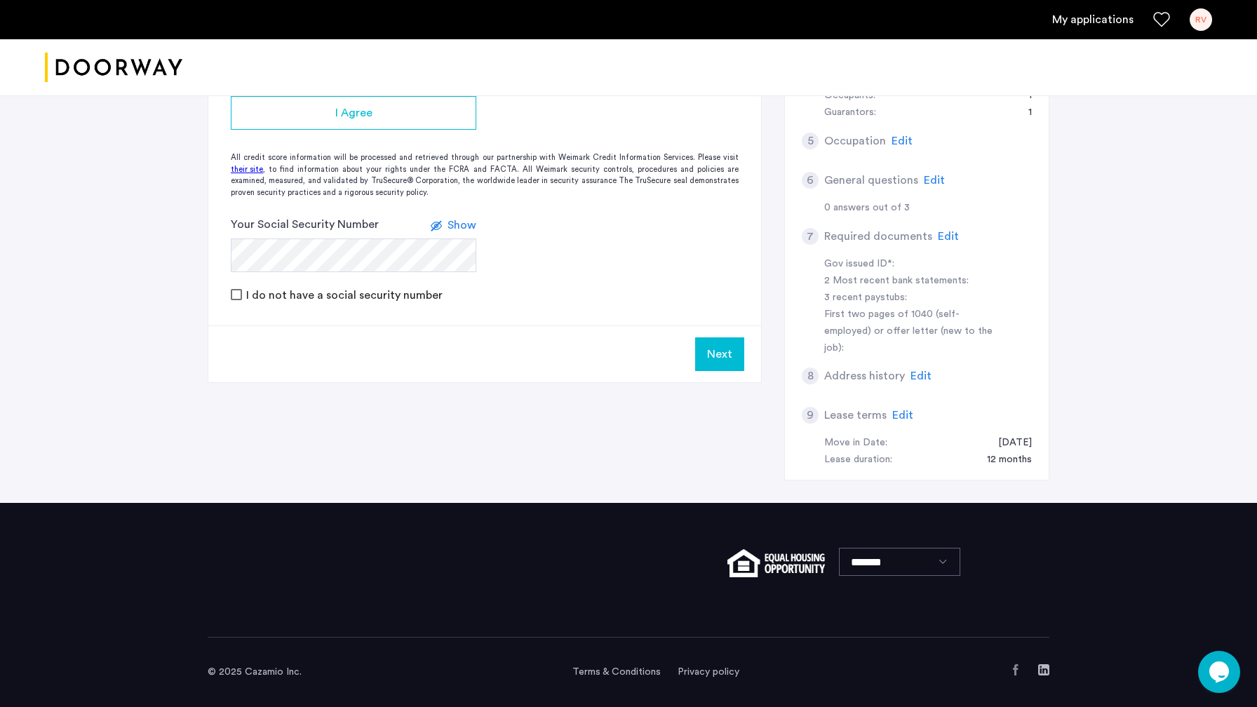
scroll to position [0, 0]
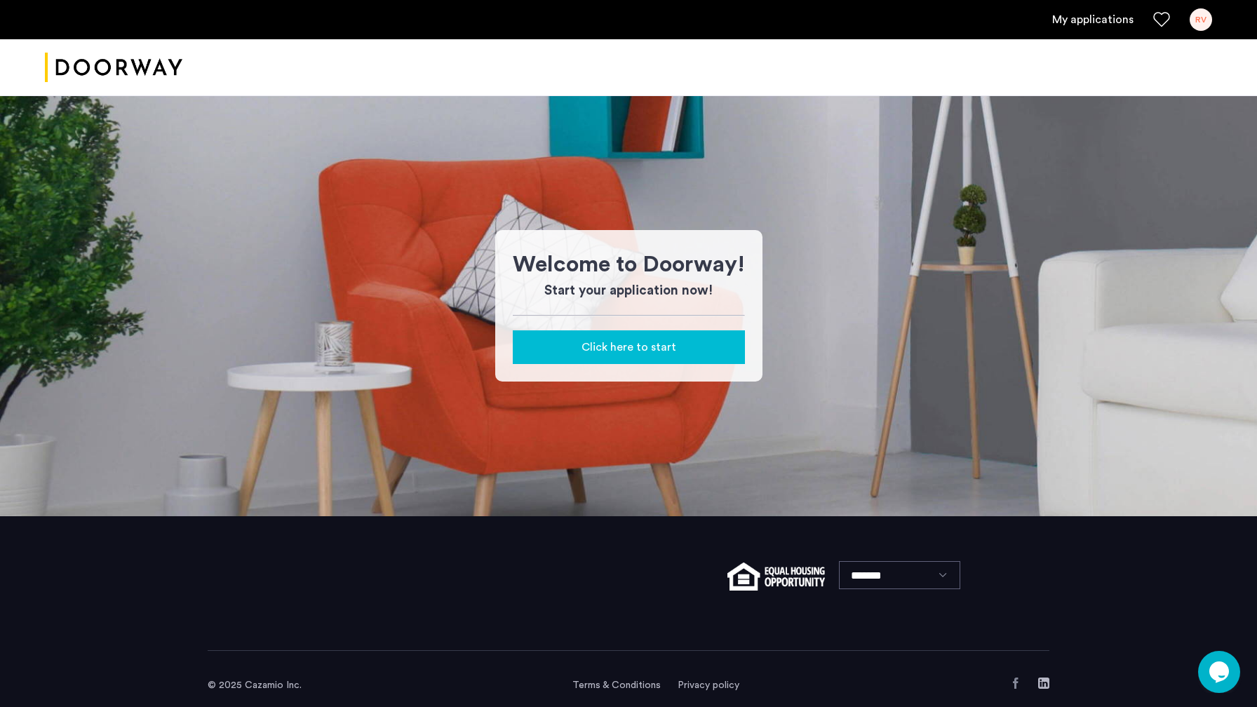
click at [662, 353] on span "Click here to start" at bounding box center [629, 347] width 95 height 17
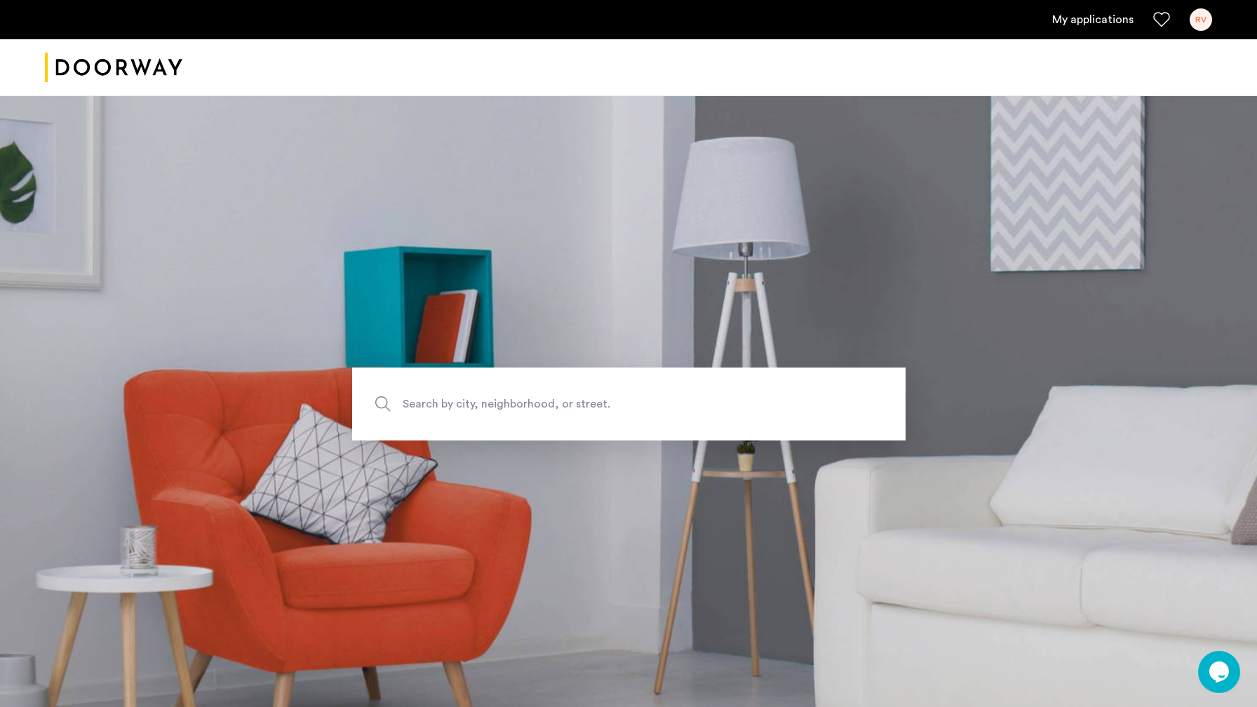
click at [1081, 23] on link "My applications" at bounding box center [1092, 19] width 81 height 17
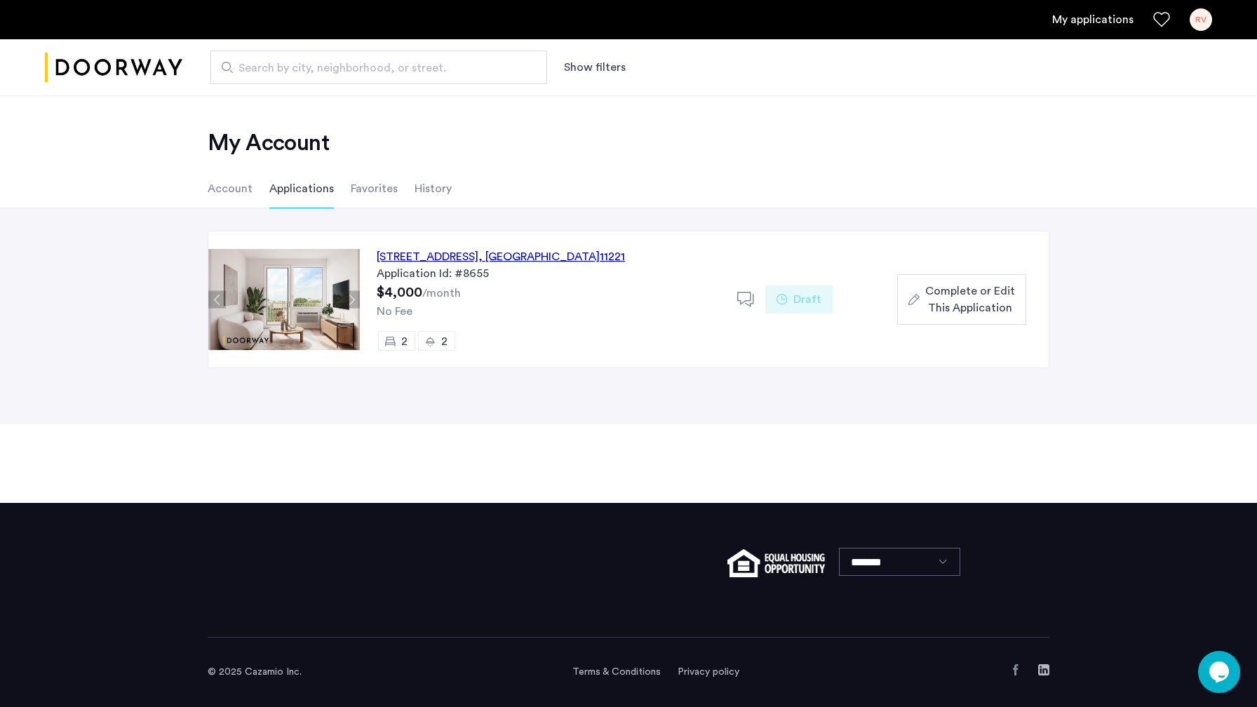
click at [1001, 294] on span "Complete or Edit This Application" at bounding box center [970, 300] width 90 height 34
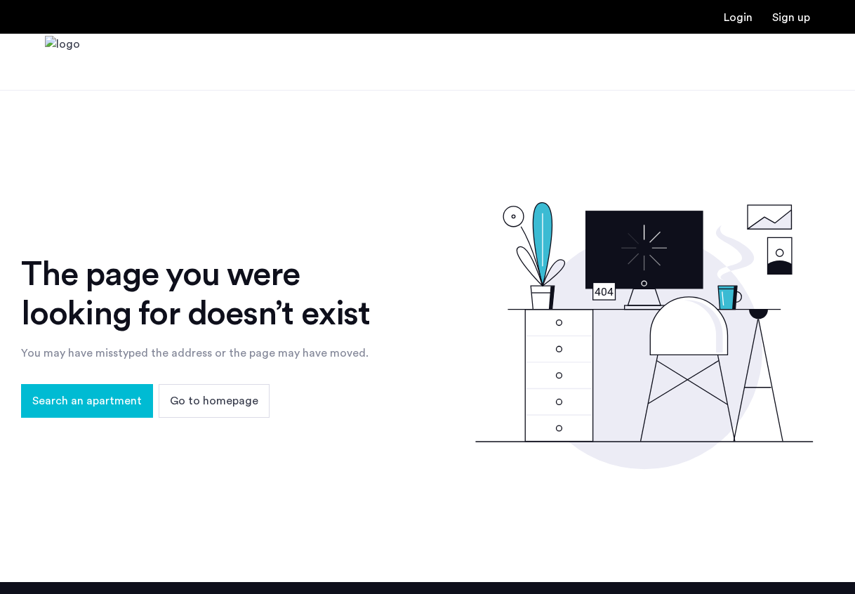
click at [122, 399] on span "Search an apartment" at bounding box center [86, 400] width 109 height 17
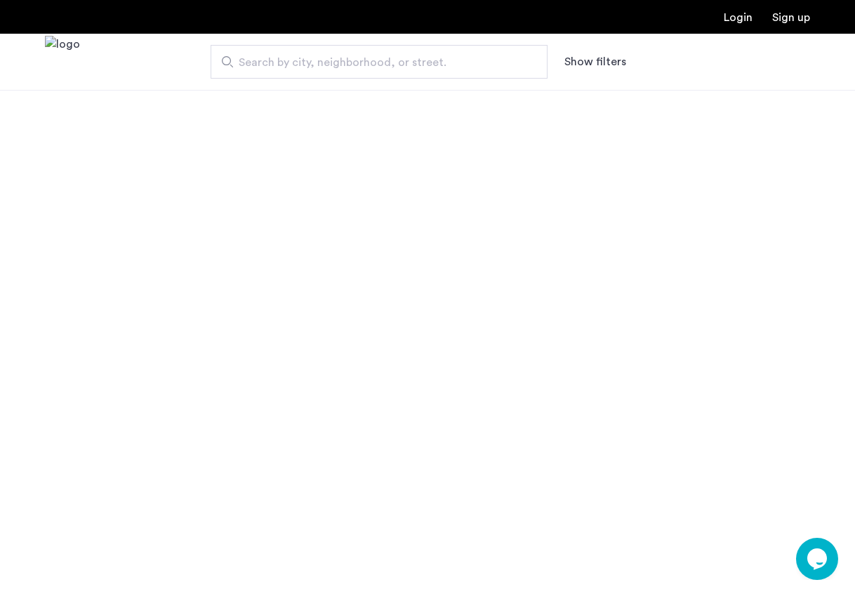
click at [322, 67] on span "Search by city, neighborhood, or street." at bounding box center [373, 62] width 269 height 17
click at [322, 67] on input "Search by city, neighborhood, or street." at bounding box center [378, 62] width 337 height 34
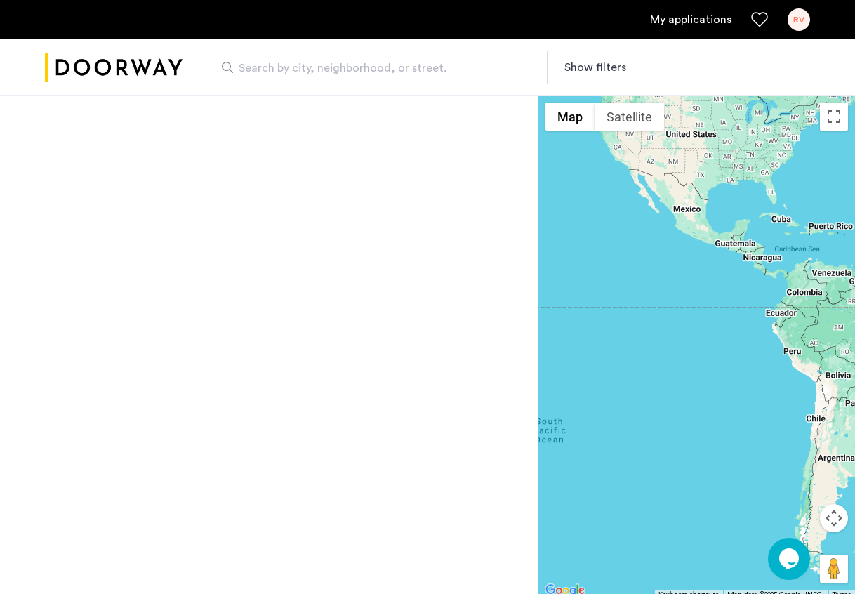
click at [305, 60] on span "Search by city, neighborhood, or street." at bounding box center [373, 68] width 269 height 17
click at [305, 60] on input "Search by city, neighborhood, or street." at bounding box center [378, 68] width 337 height 34
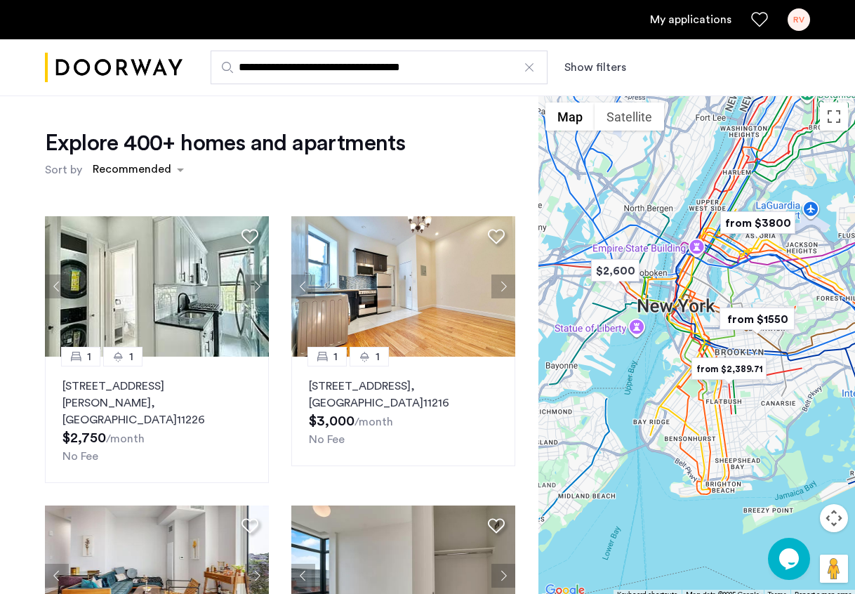
type input "**********"
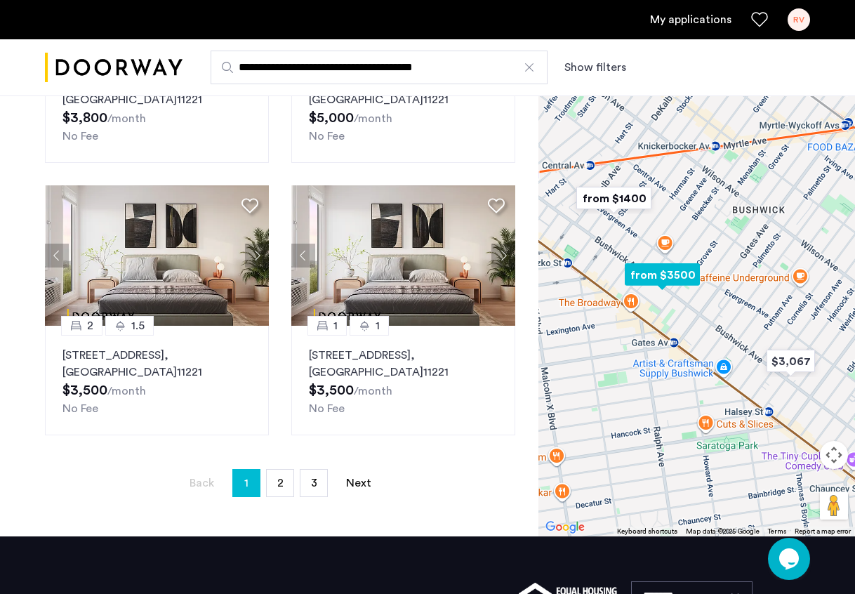
scroll to position [236, 0]
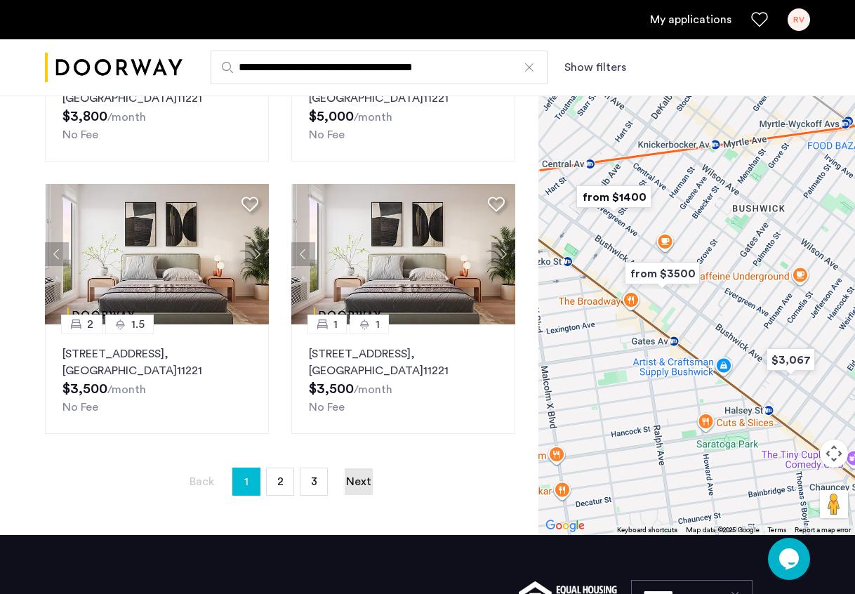
click at [370, 479] on link "Next page" at bounding box center [359, 481] width 28 height 27
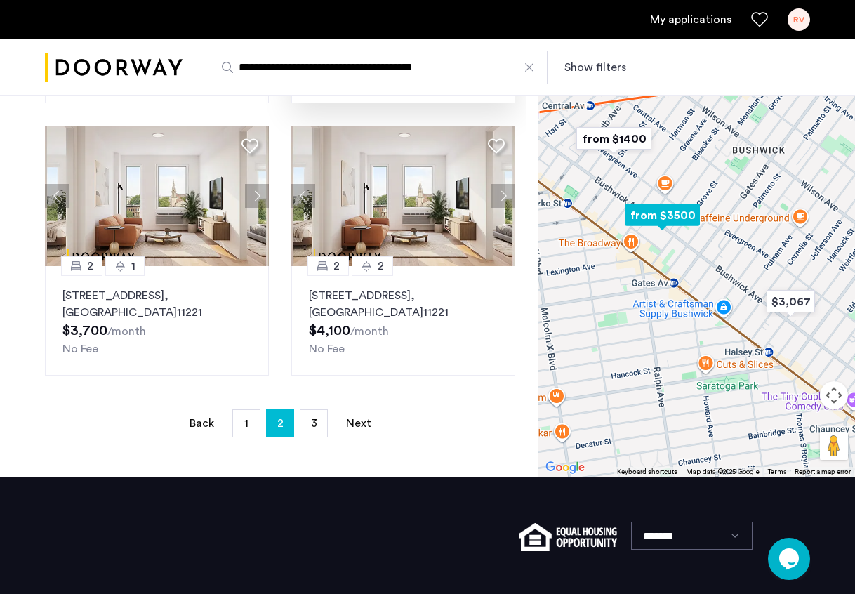
scroll to position [381, 0]
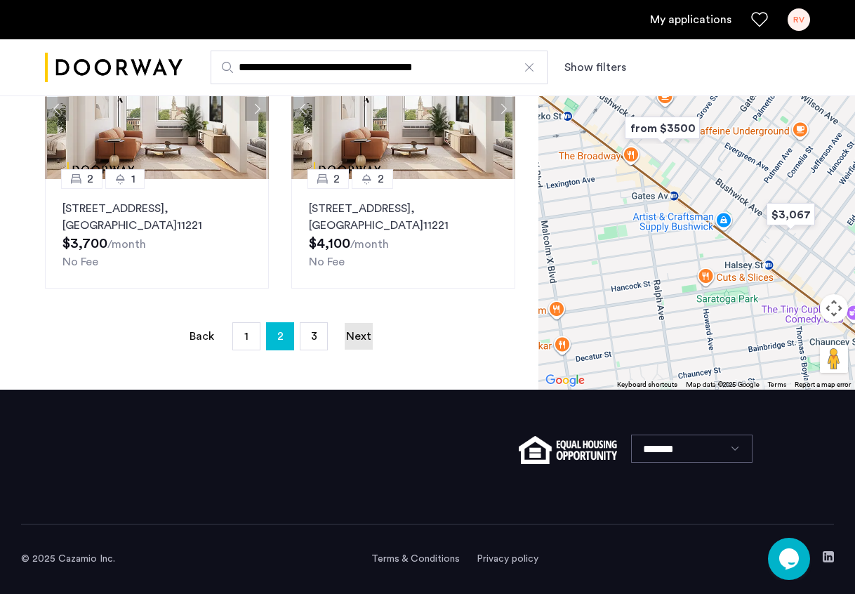
click at [353, 337] on link "Next page" at bounding box center [359, 336] width 28 height 27
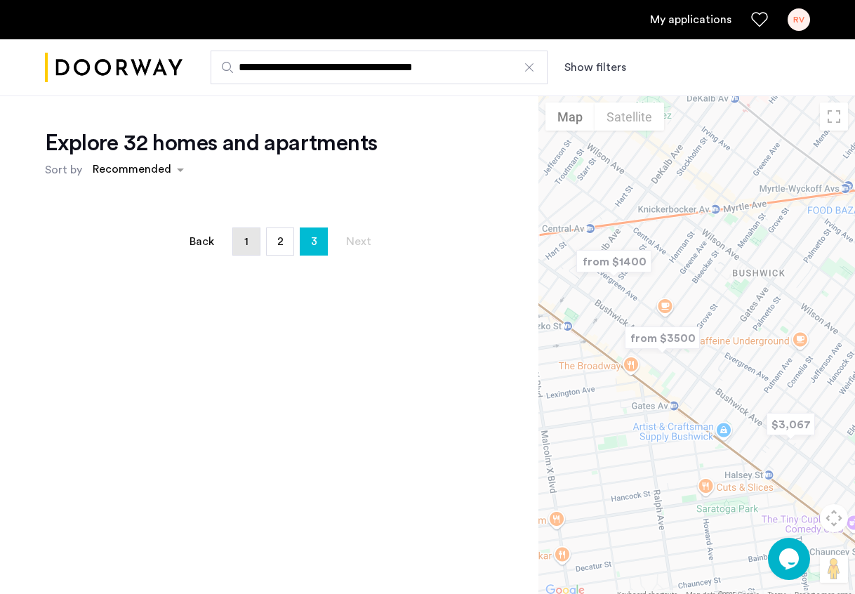
click at [241, 239] on link "page 1" at bounding box center [246, 241] width 27 height 27
click at [246, 245] on span "1" at bounding box center [246, 241] width 4 height 22
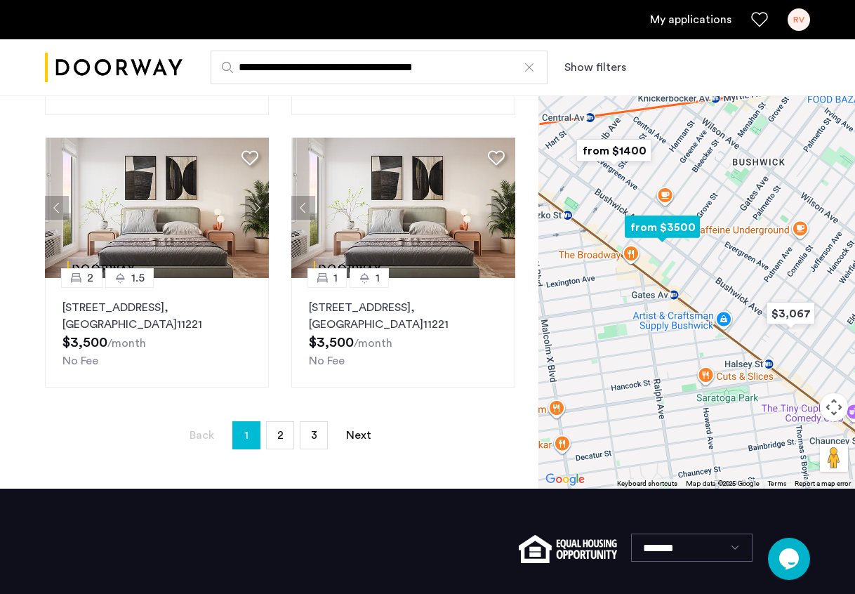
scroll to position [284, 0]
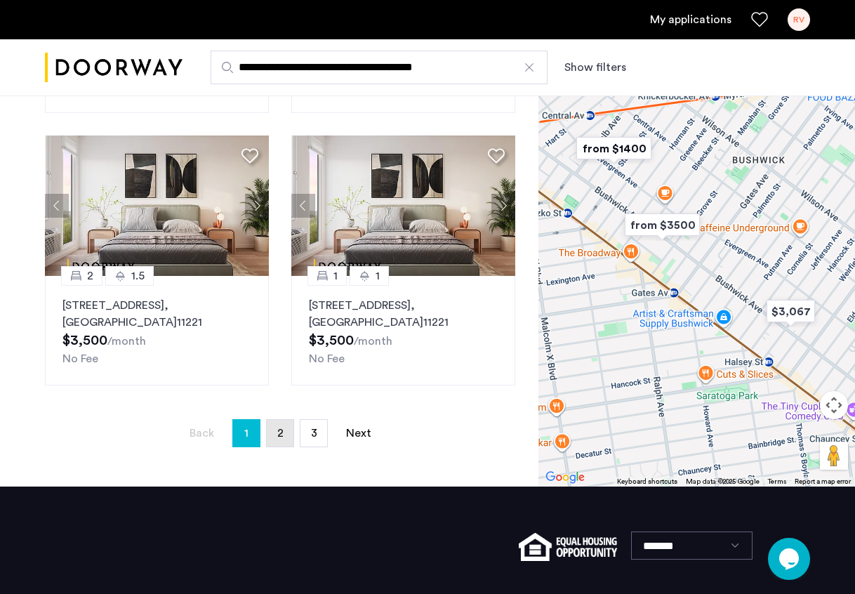
click at [276, 445] on link "page 2" at bounding box center [280, 433] width 27 height 27
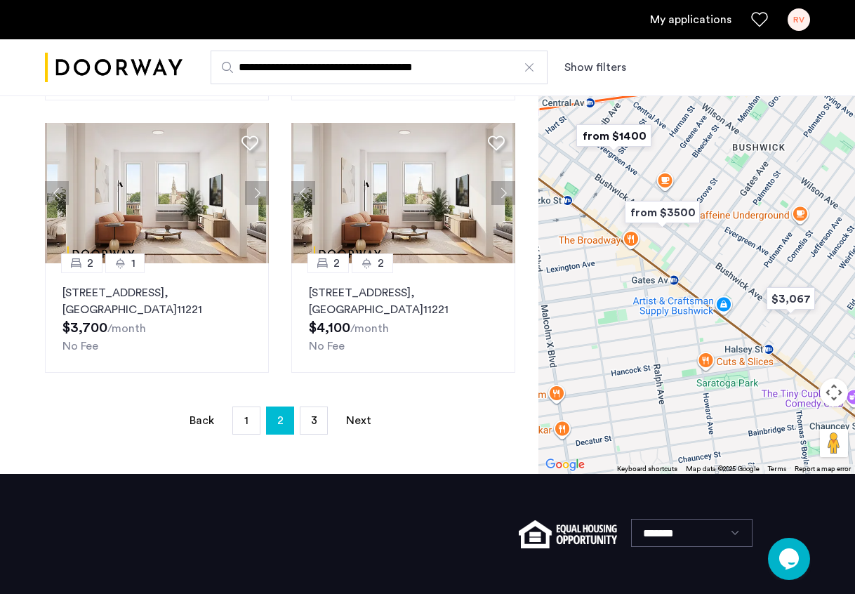
scroll to position [298, 0]
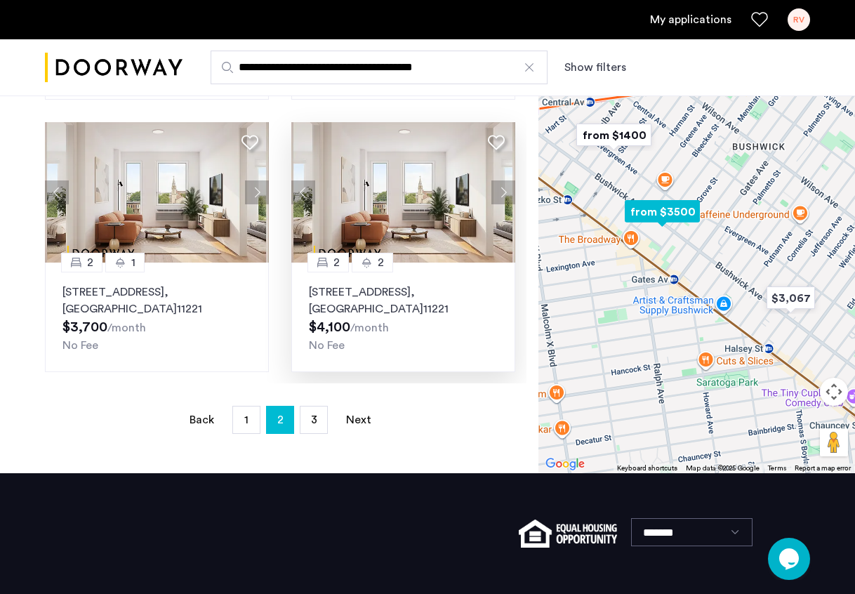
click at [481, 187] on img at bounding box center [403, 192] width 225 height 140
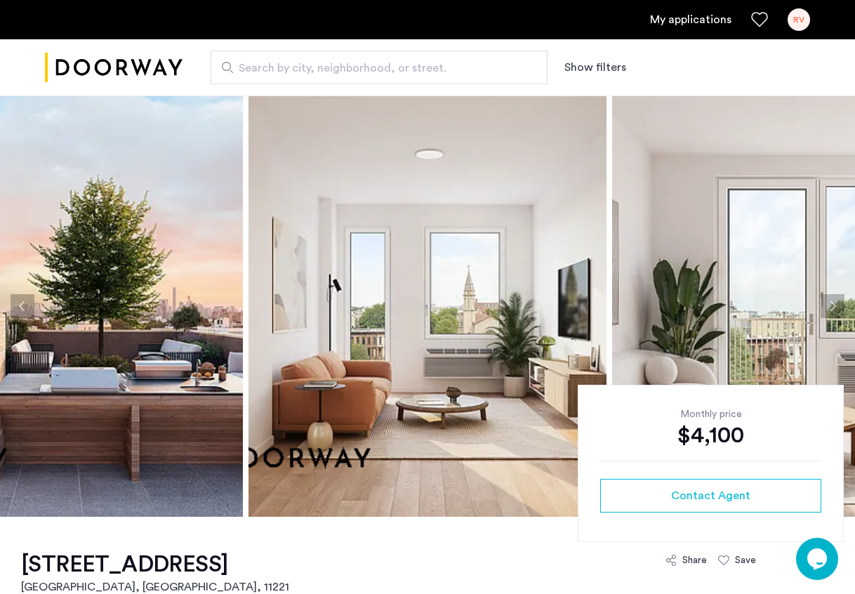
click at [553, 263] on img at bounding box center [427, 305] width 358 height 421
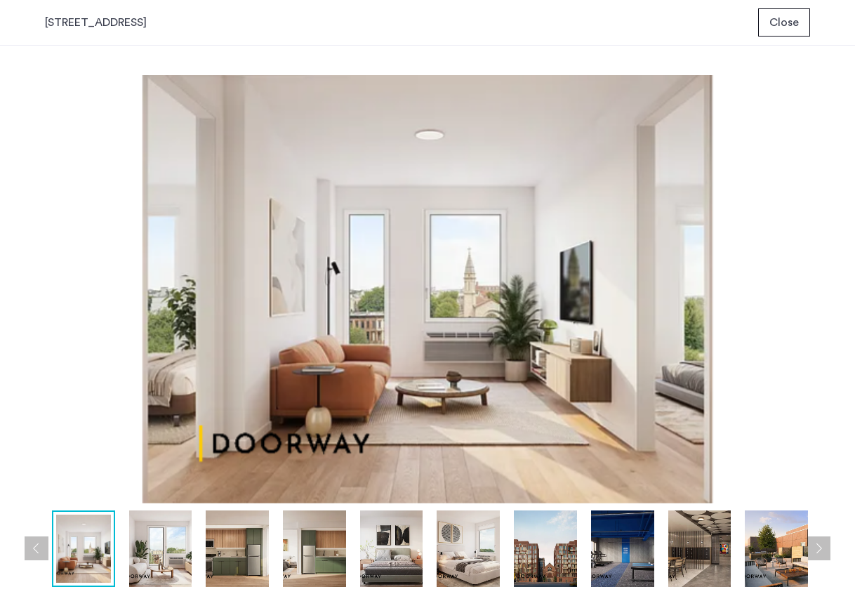
click at [86, 536] on img at bounding box center [83, 548] width 55 height 68
click at [156, 563] on img at bounding box center [160, 548] width 63 height 76
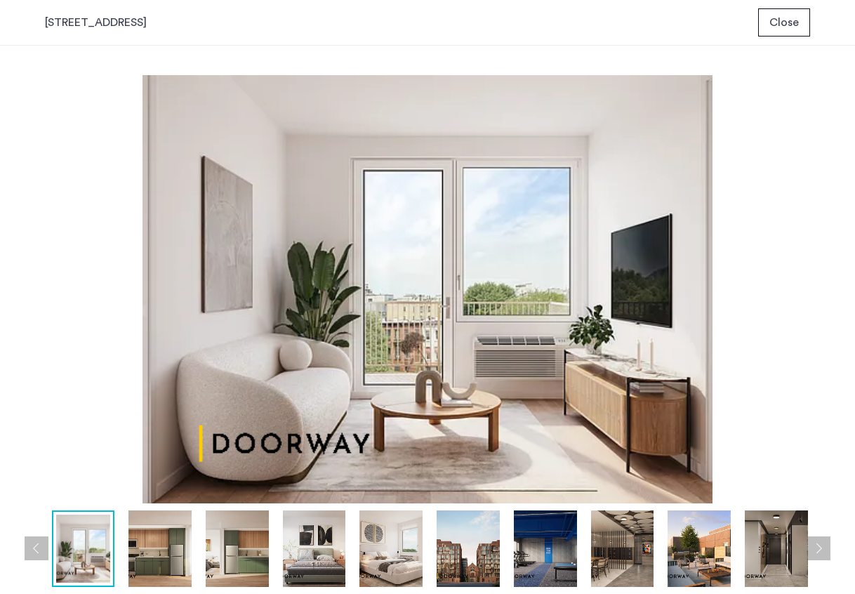
click at [205, 570] on div at bounding box center [469, 548] width 1003 height 76
click at [254, 570] on img at bounding box center [237, 548] width 63 height 76
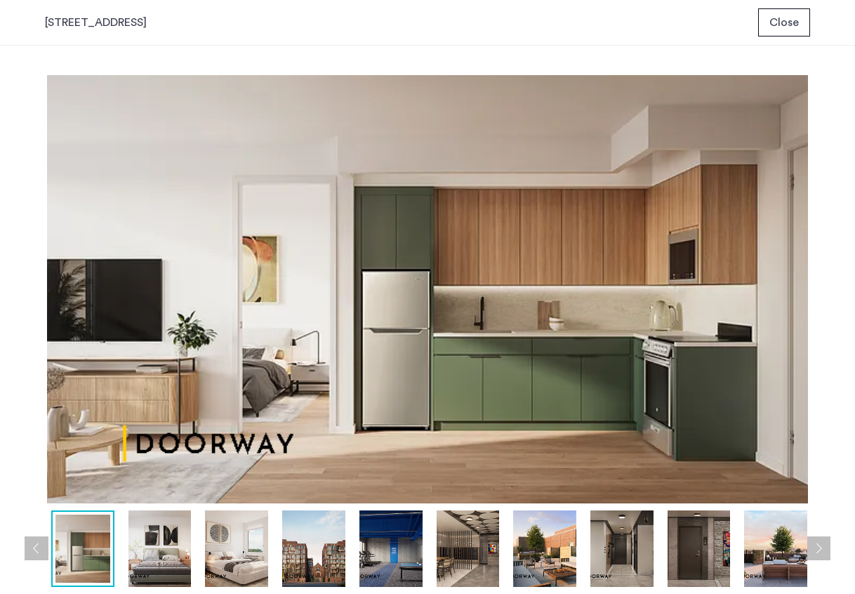
click at [315, 568] on img at bounding box center [313, 548] width 63 height 76
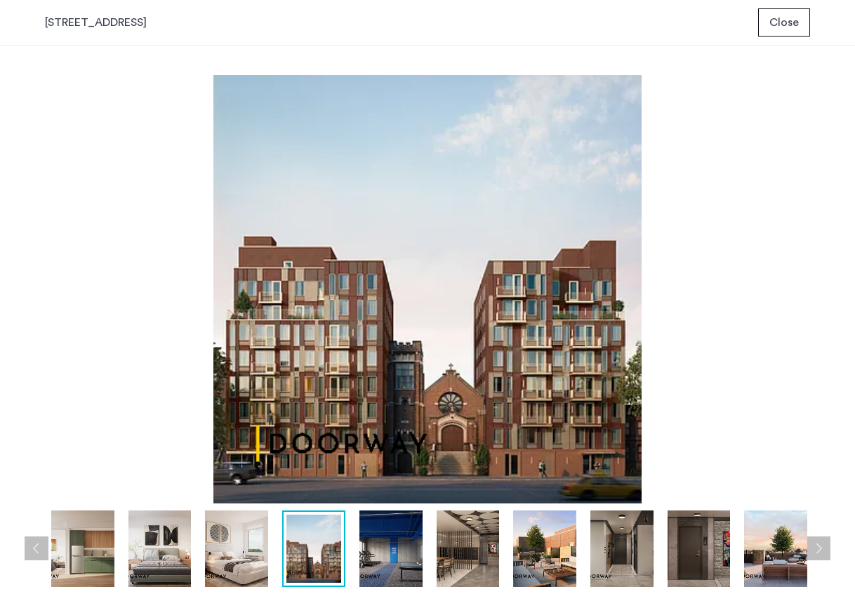
click at [390, 574] on img at bounding box center [390, 548] width 63 height 76
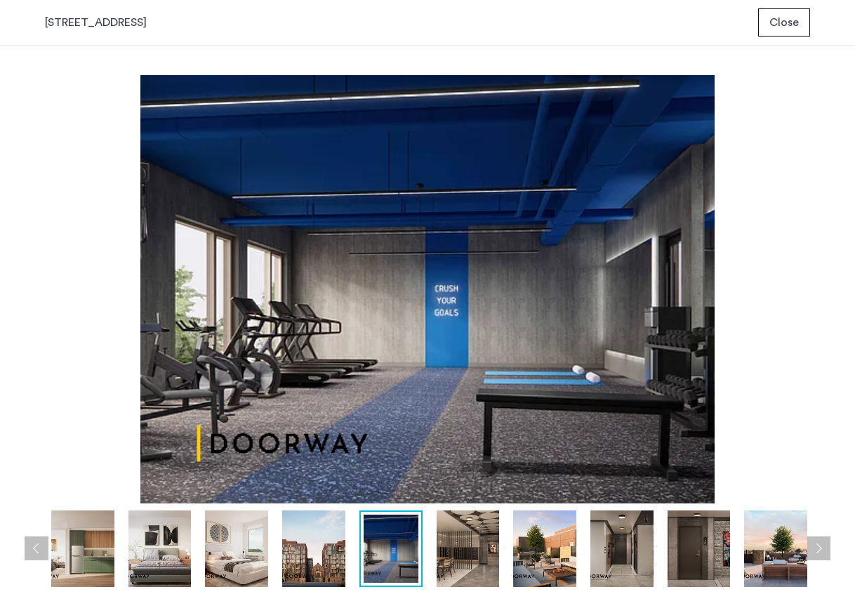
click at [458, 569] on img at bounding box center [467, 548] width 63 height 76
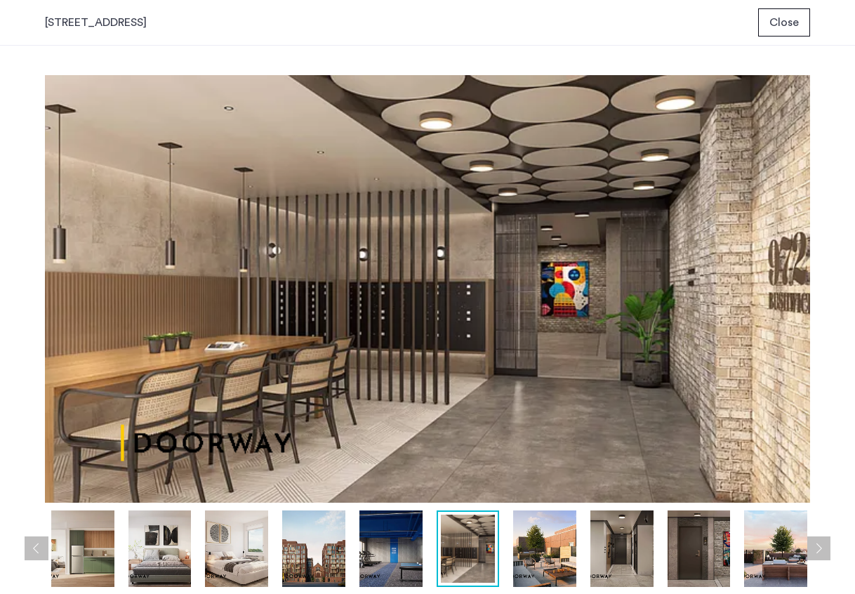
click at [247, 566] on img at bounding box center [236, 548] width 63 height 76
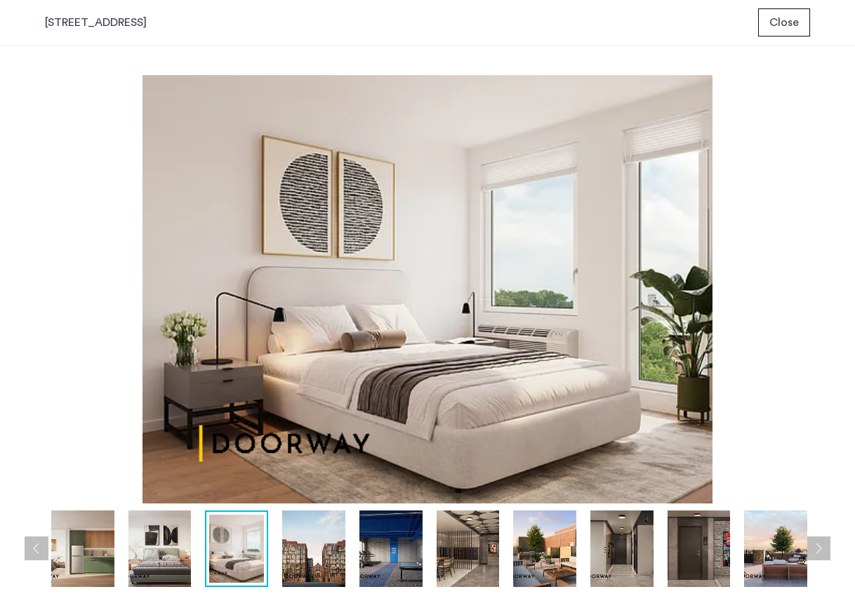
click at [166, 540] on img at bounding box center [159, 548] width 63 height 76
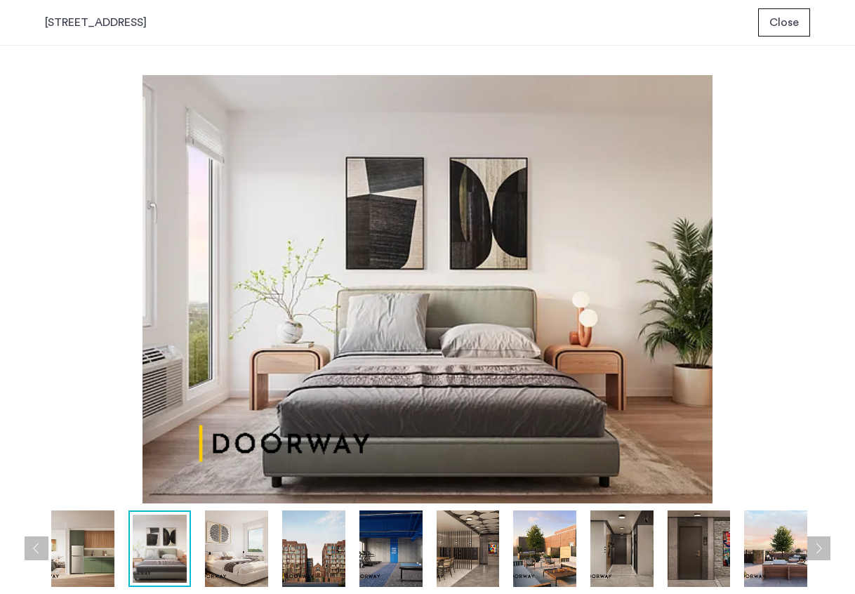
click at [102, 552] on img at bounding box center [82, 548] width 63 height 76
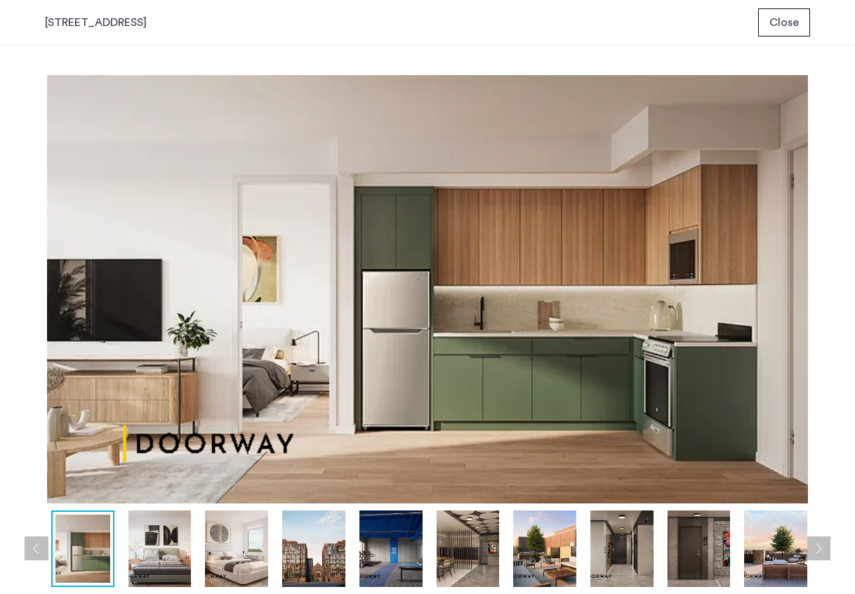
click at [32, 547] on button "Previous apartment" at bounding box center [37, 548] width 24 height 24
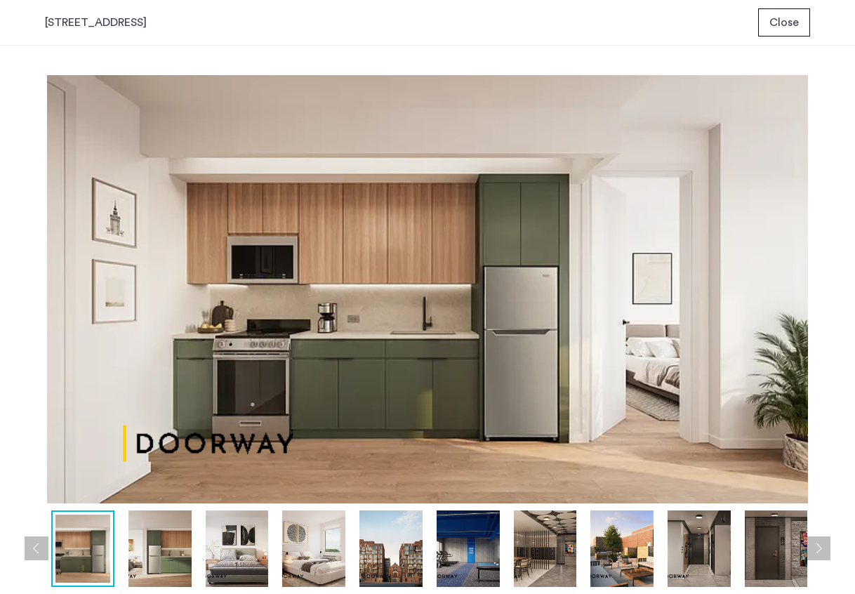
click at [32, 547] on button "Previous apartment" at bounding box center [37, 548] width 24 height 24
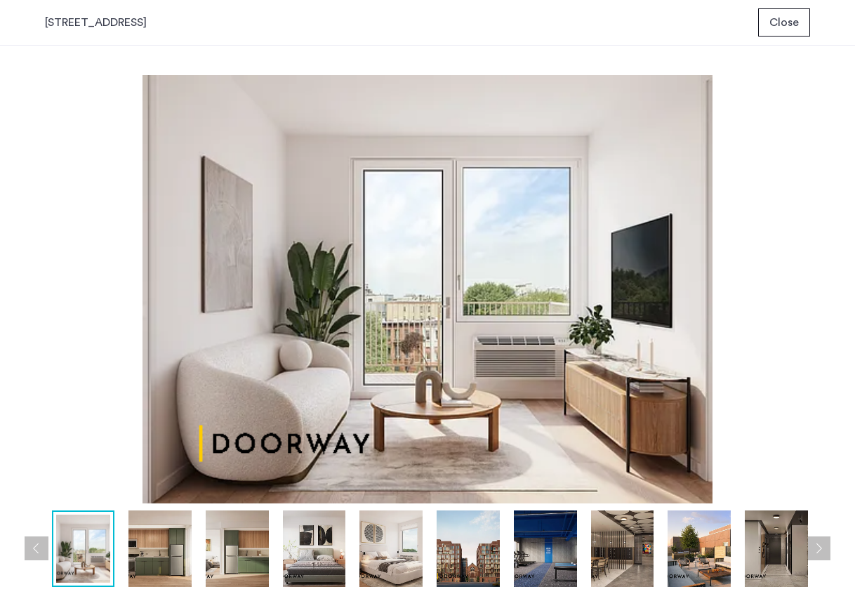
click at [32, 547] on button "Previous apartment" at bounding box center [37, 548] width 24 height 24
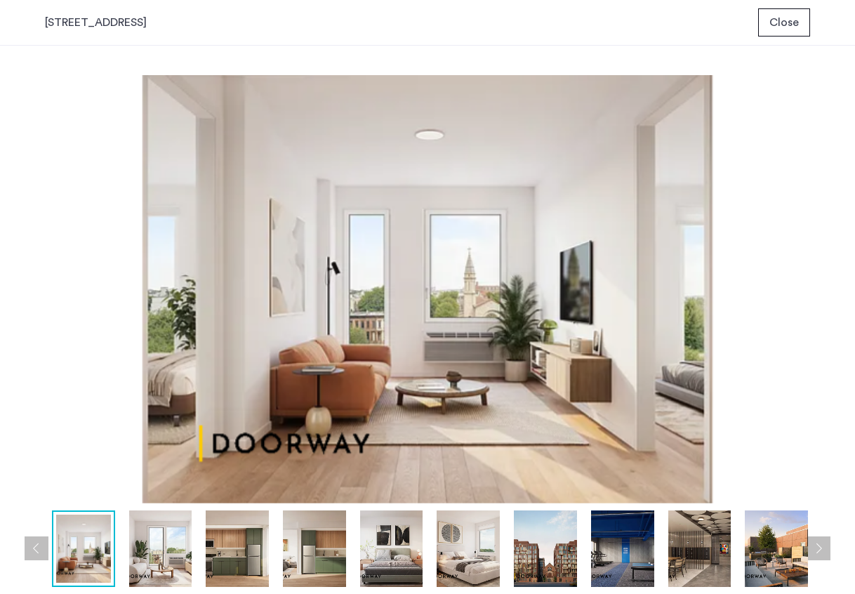
click at [32, 547] on button "Previous apartment" at bounding box center [37, 548] width 24 height 24
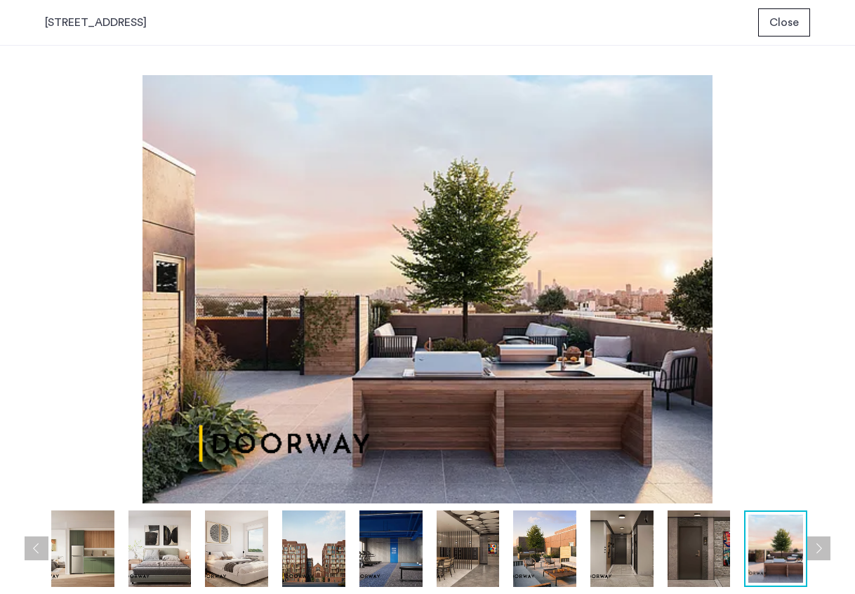
click at [32, 547] on button "Previous apartment" at bounding box center [37, 548] width 24 height 24
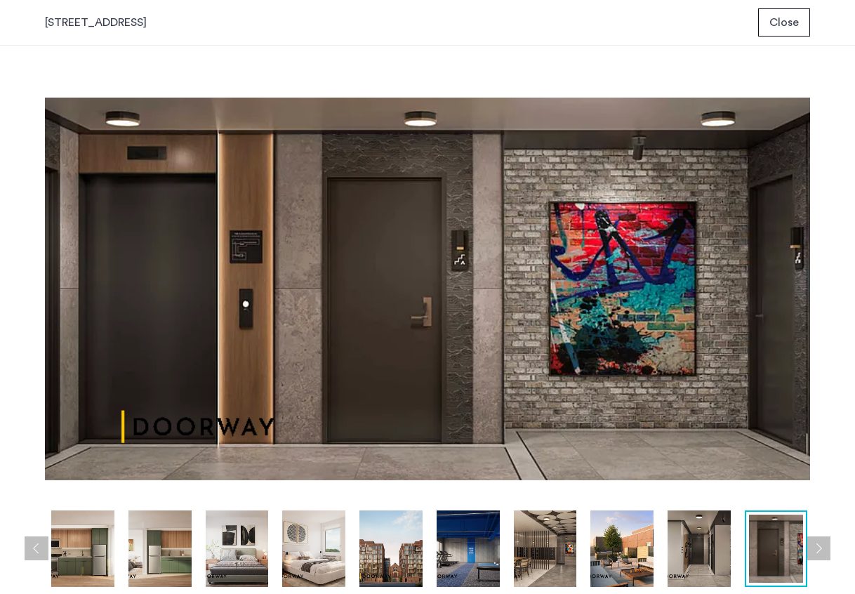
click at [32, 547] on button "Previous apartment" at bounding box center [37, 548] width 24 height 24
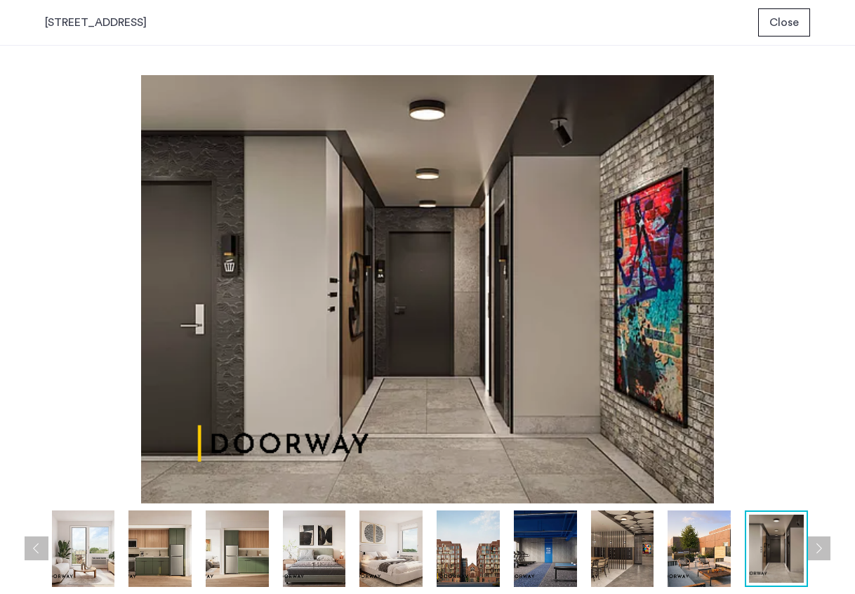
click at [32, 547] on button "Previous apartment" at bounding box center [37, 548] width 24 height 24
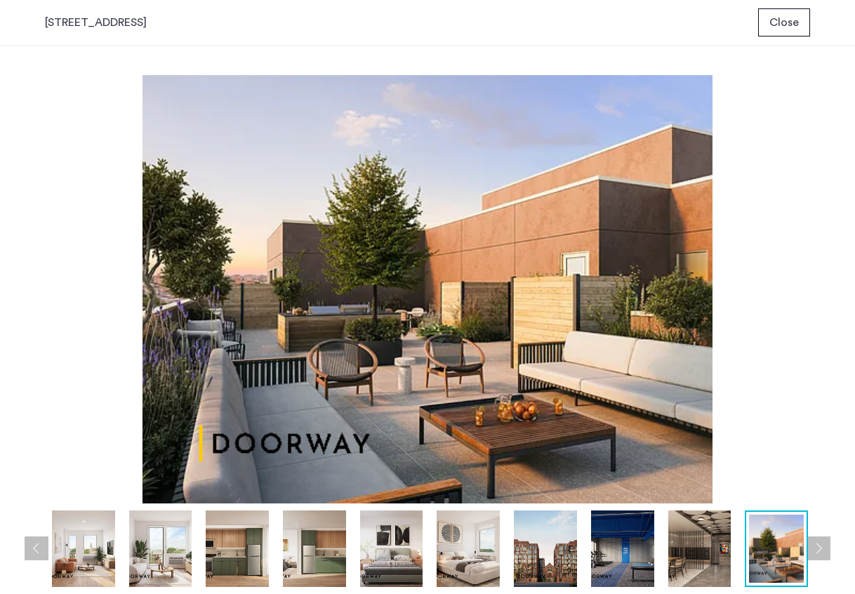
click at [32, 547] on button "Previous apartment" at bounding box center [37, 548] width 24 height 24
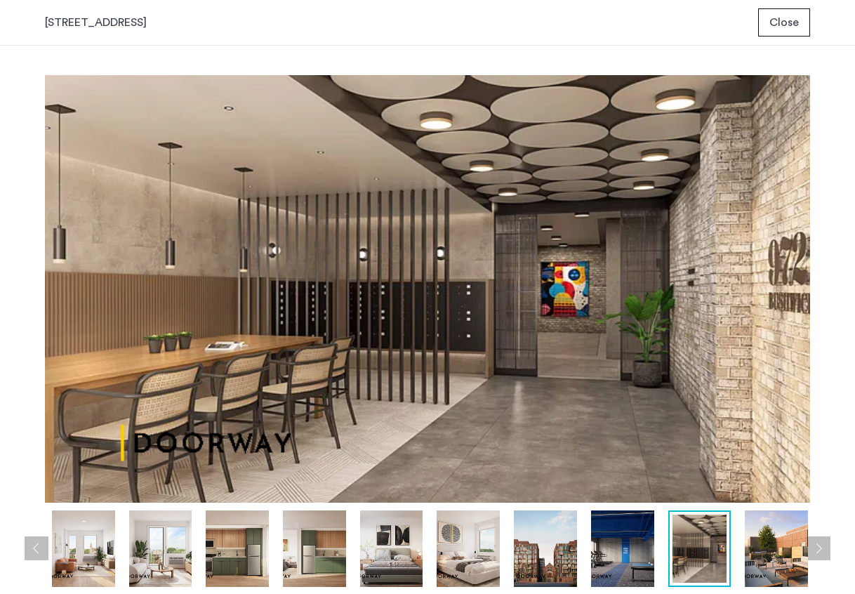
click at [32, 547] on button "Previous apartment" at bounding box center [37, 548] width 24 height 24
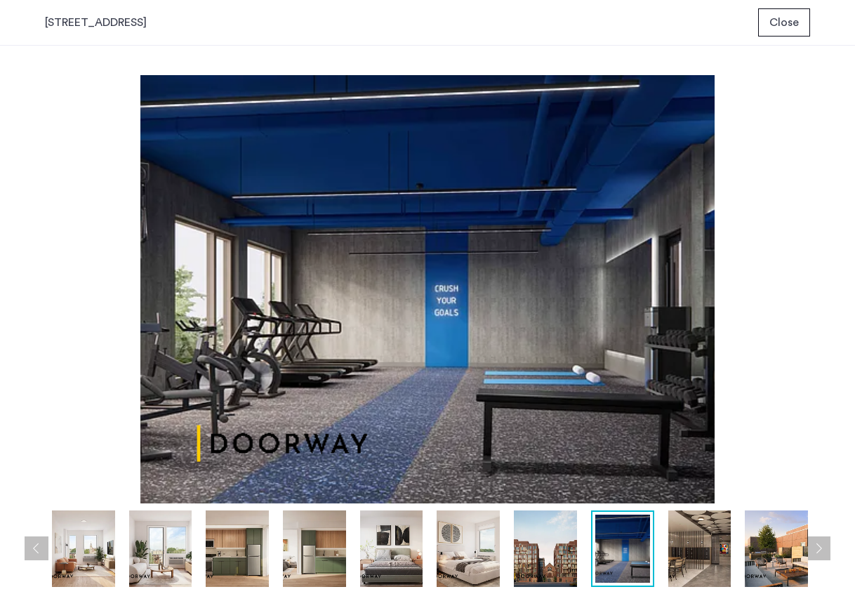
click at [32, 547] on button "Previous apartment" at bounding box center [37, 548] width 24 height 24
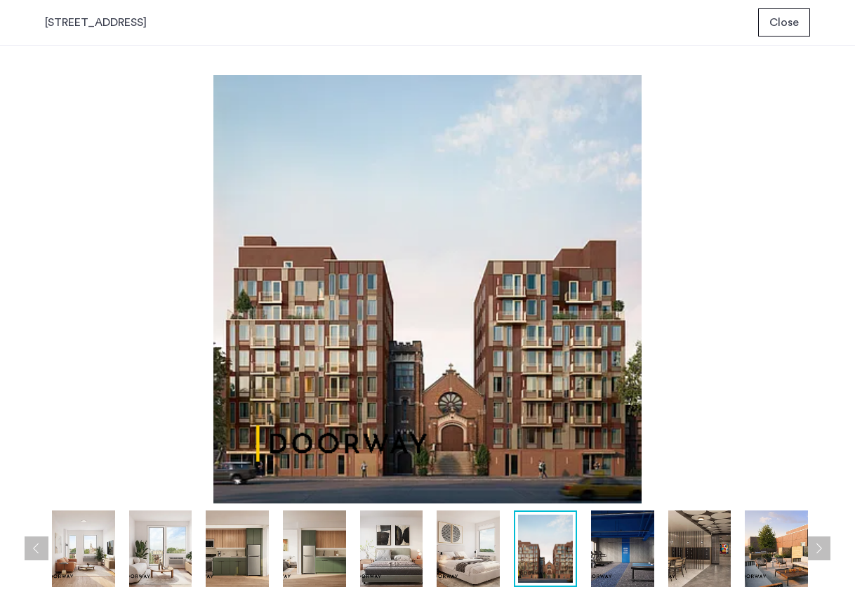
click at [32, 547] on button "Previous apartment" at bounding box center [37, 548] width 24 height 24
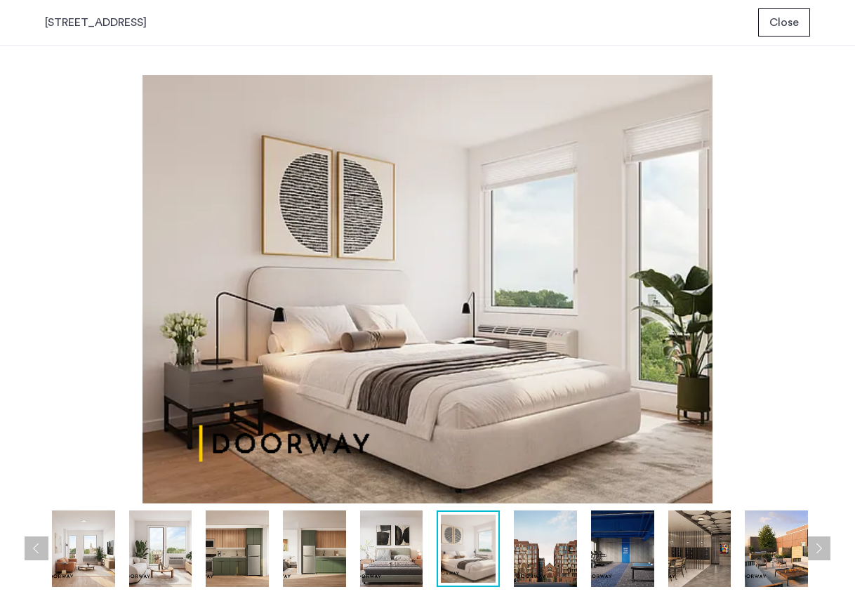
click at [32, 547] on button "Previous apartment" at bounding box center [37, 548] width 24 height 24
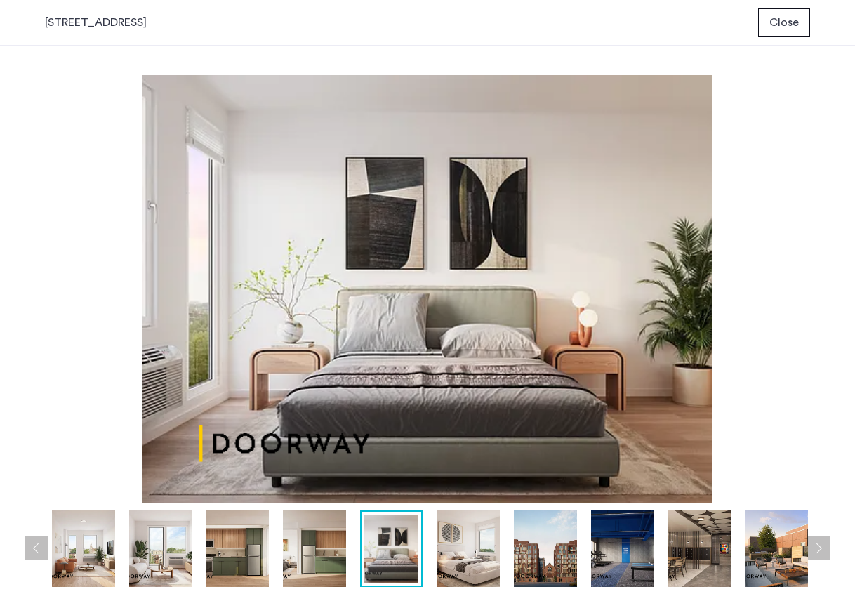
click at [32, 547] on button "Previous apartment" at bounding box center [37, 548] width 24 height 24
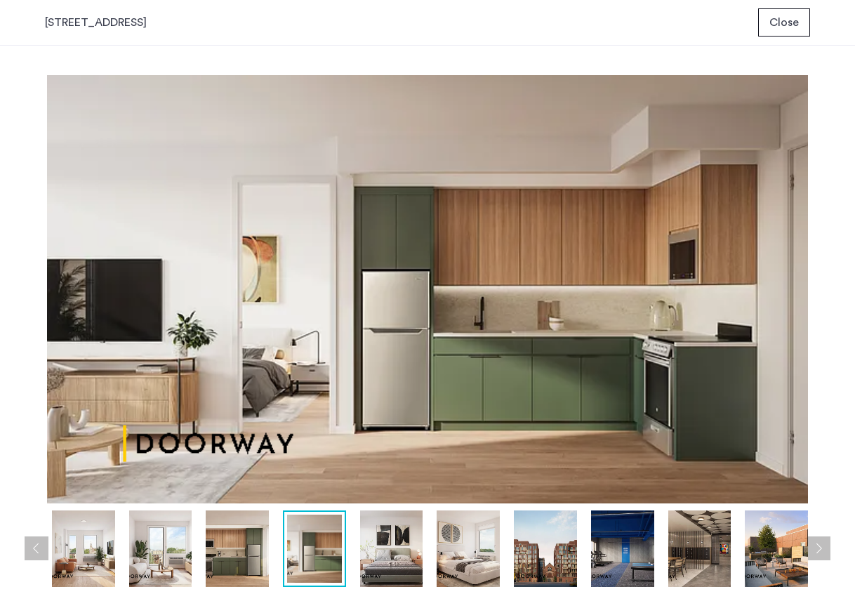
click at [32, 547] on button "Previous apartment" at bounding box center [37, 548] width 24 height 24
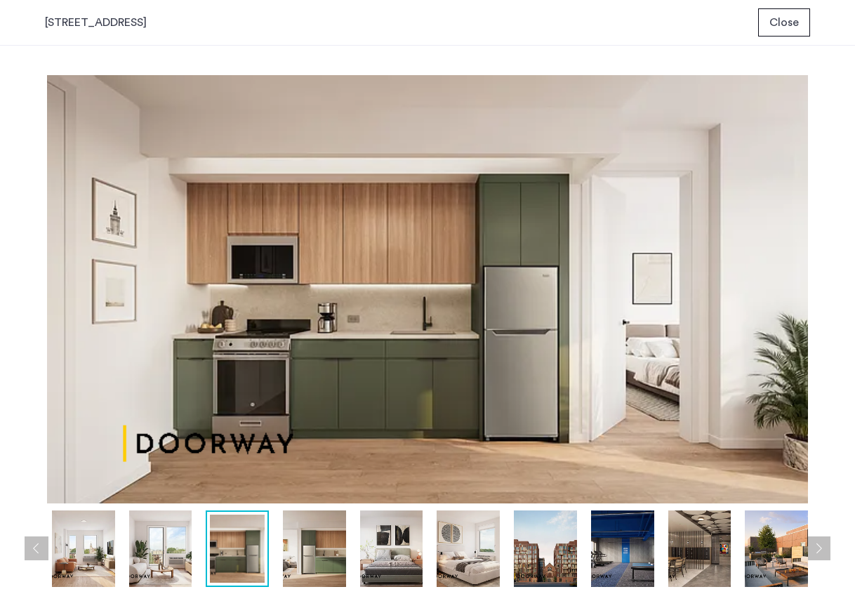
click at [32, 547] on button "Previous apartment" at bounding box center [37, 548] width 24 height 24
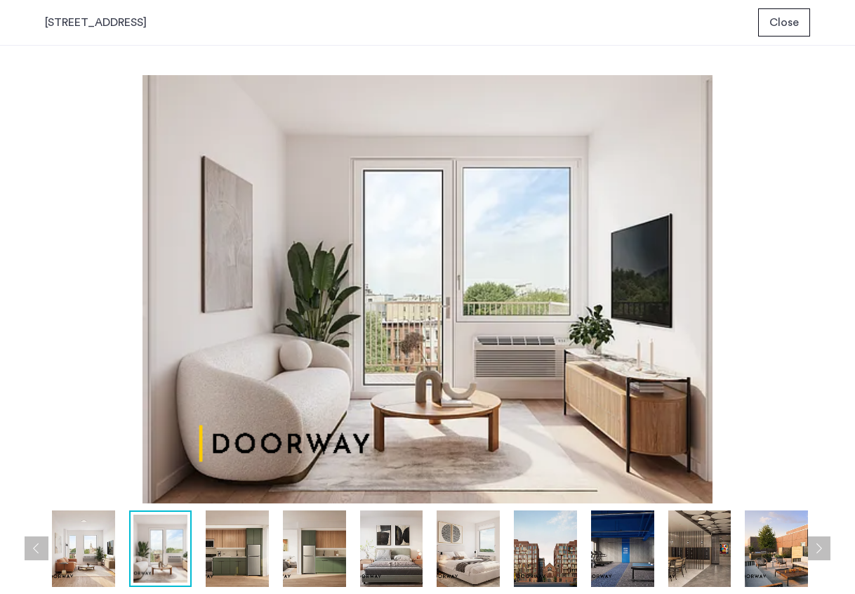
click at [32, 547] on button "Previous apartment" at bounding box center [37, 548] width 24 height 24
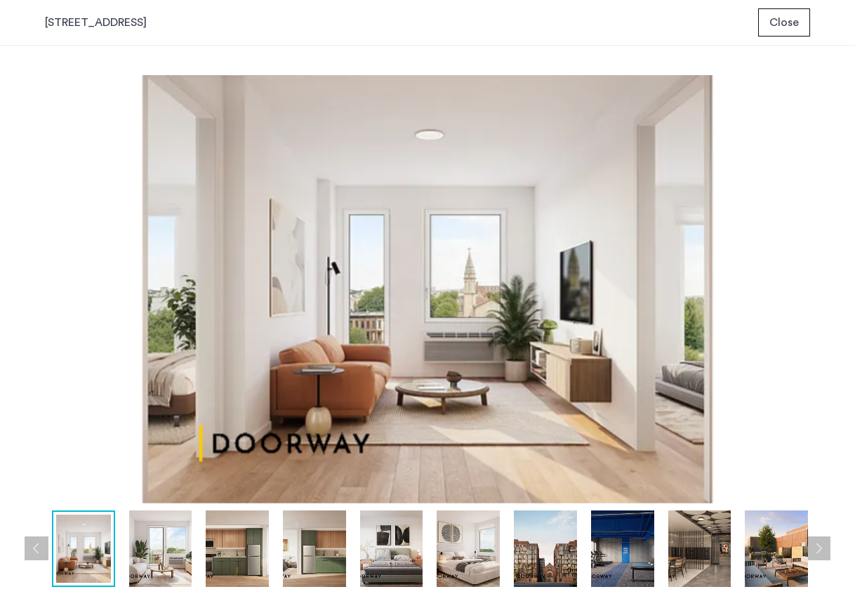
click at [32, 547] on button "Previous apartment" at bounding box center [37, 548] width 24 height 24
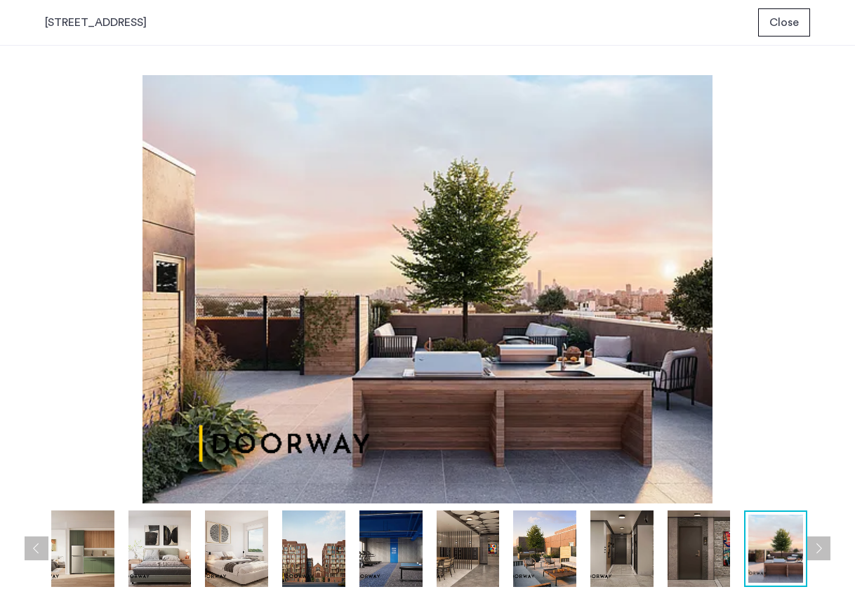
click at [32, 547] on button "Previous apartment" at bounding box center [37, 548] width 24 height 24
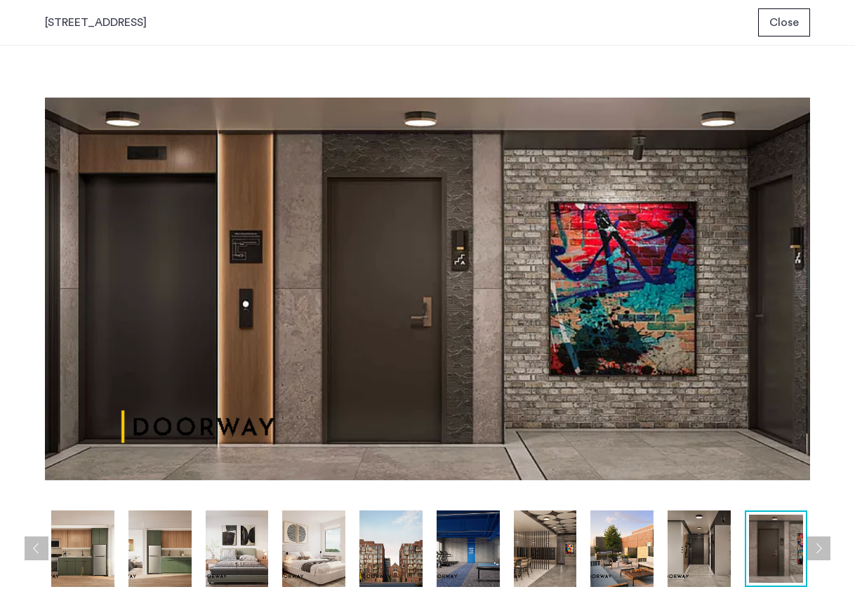
click at [32, 547] on button "Previous apartment" at bounding box center [37, 548] width 24 height 24
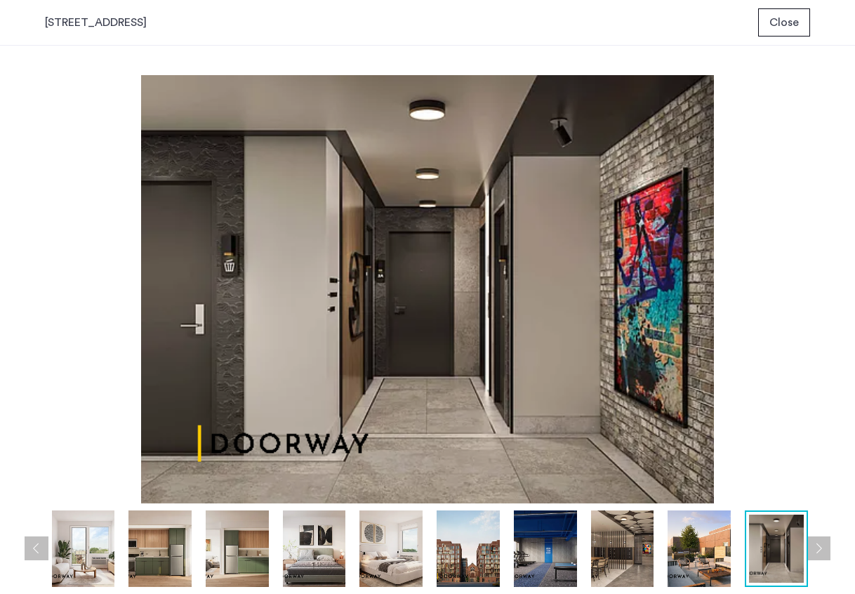
click at [32, 547] on button "Previous apartment" at bounding box center [37, 548] width 24 height 24
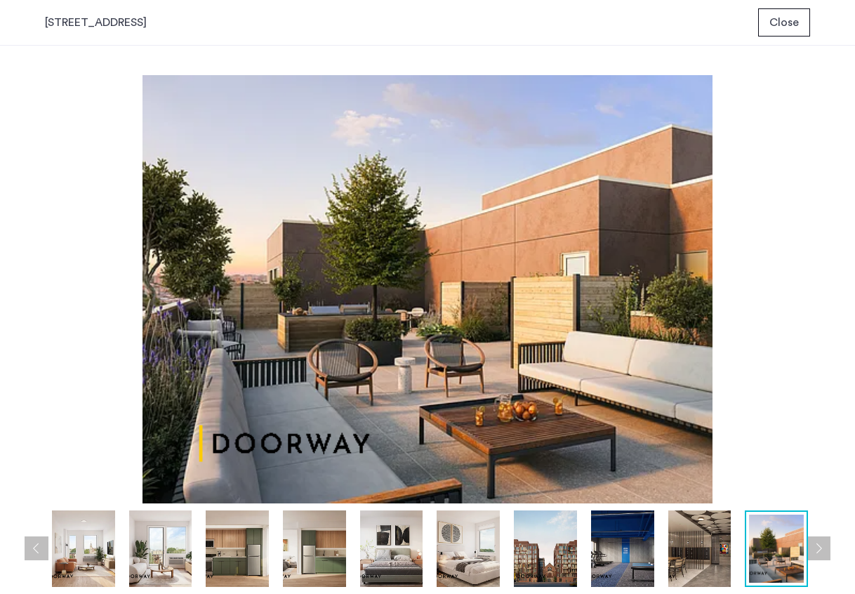
click at [32, 547] on button "Previous apartment" at bounding box center [37, 548] width 24 height 24
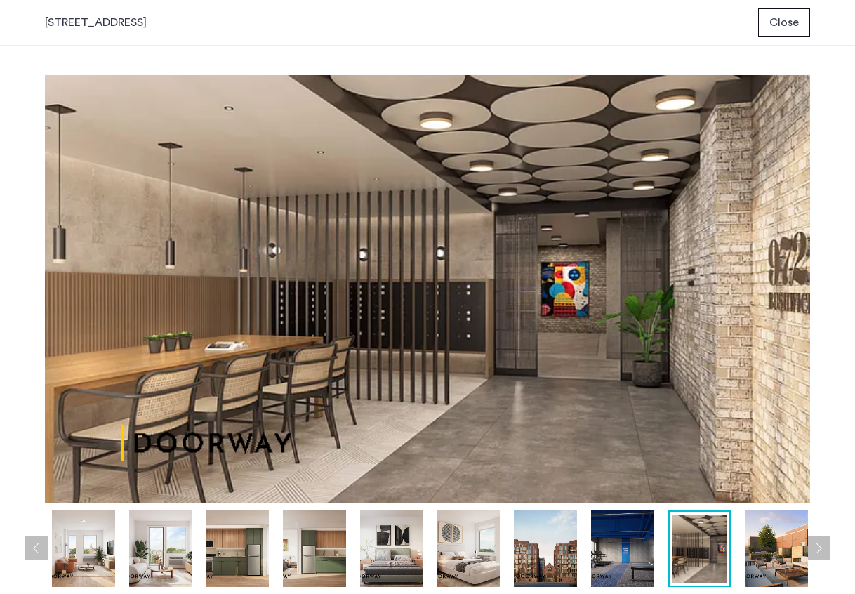
click at [787, 11] on button "Close" at bounding box center [784, 22] width 52 height 28
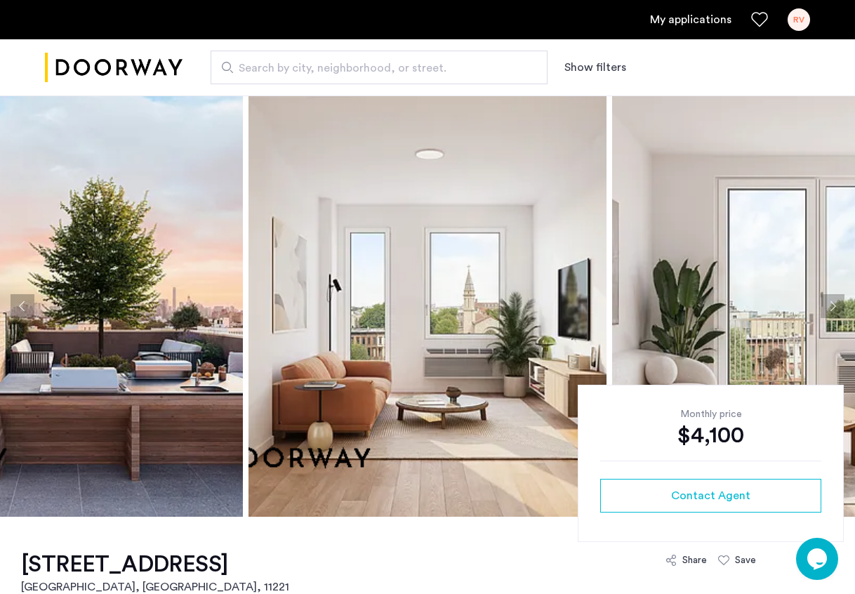
click at [793, 19] on div "RV" at bounding box center [798, 19] width 22 height 22
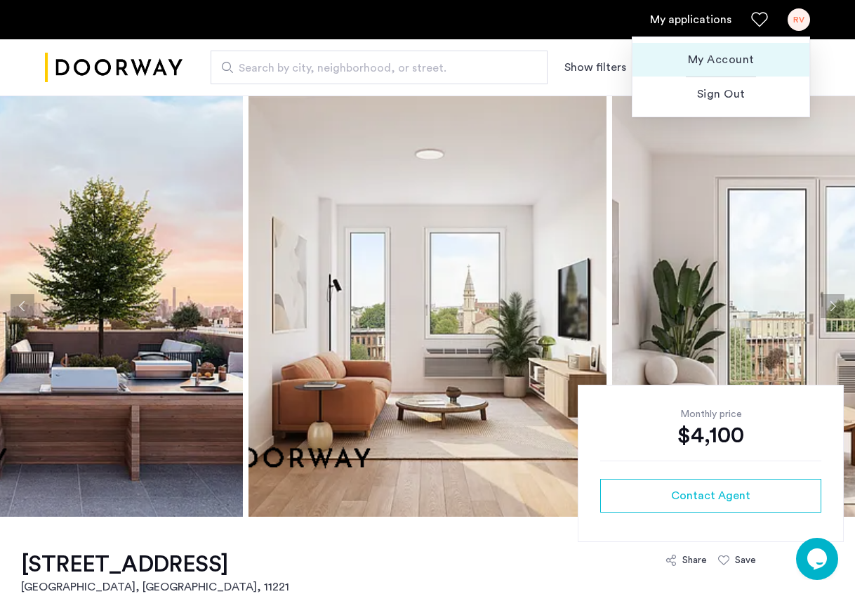
click at [746, 55] on span "My Account" at bounding box center [720, 59] width 154 height 17
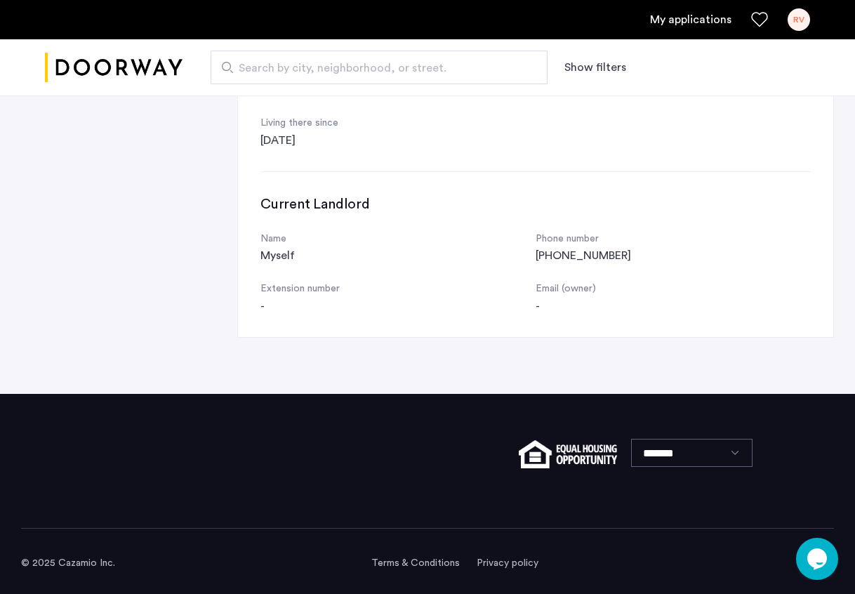
scroll to position [636, 0]
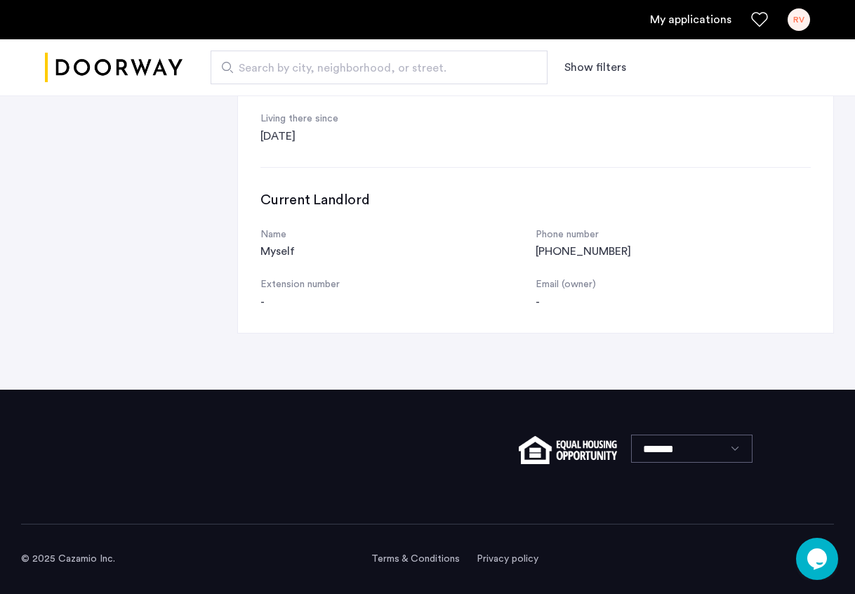
click at [568, 300] on div "-" at bounding box center [672, 301] width 275 height 17
click at [547, 295] on div "-" at bounding box center [672, 301] width 275 height 17
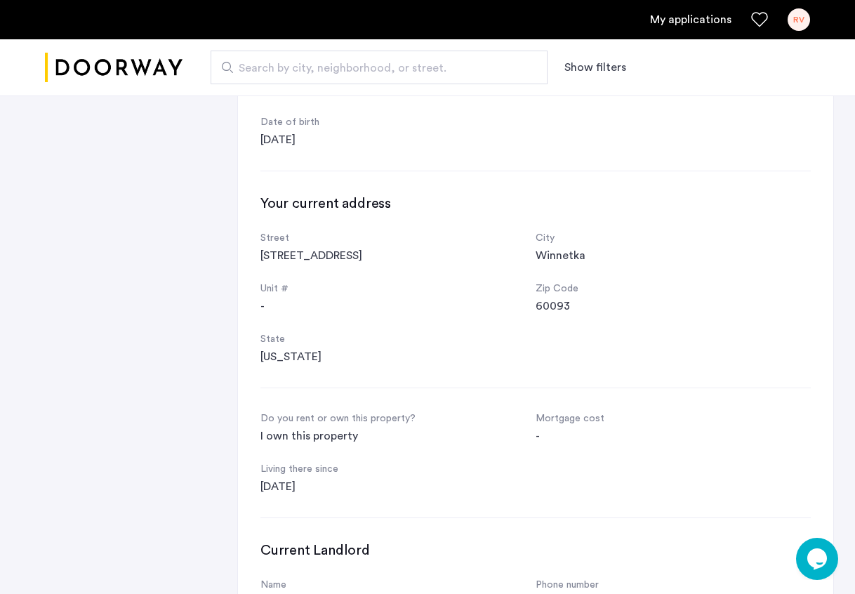
scroll to position [0, 0]
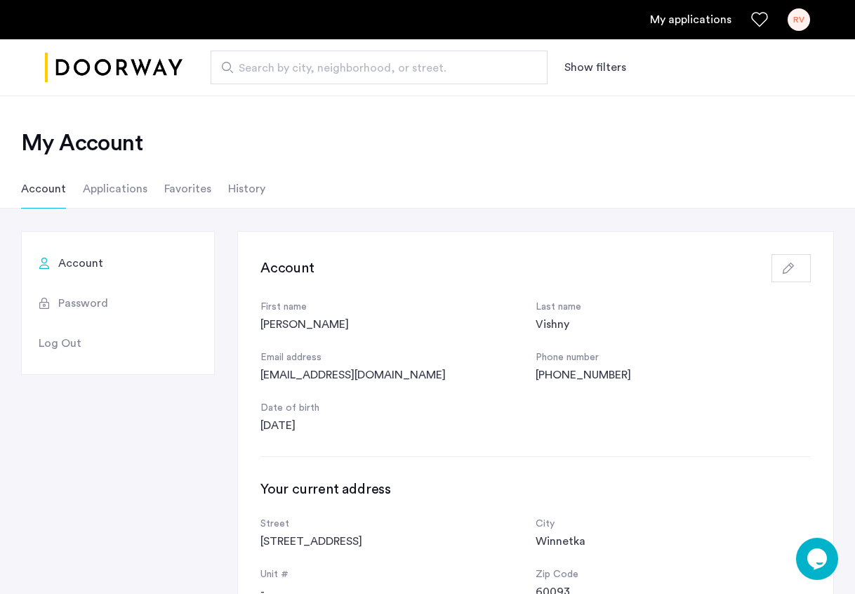
click at [787, 273] on use "button" at bounding box center [787, 267] width 11 height 11
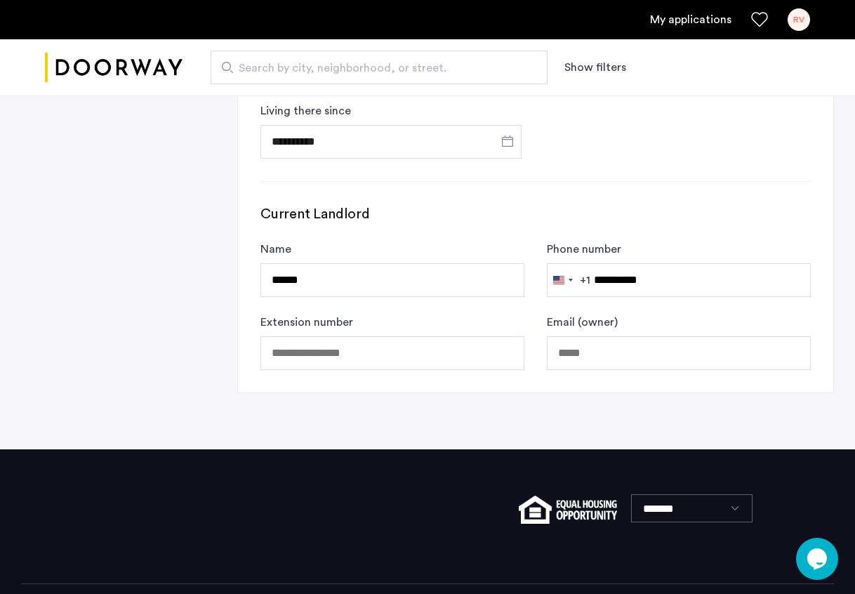
scroll to position [916, 0]
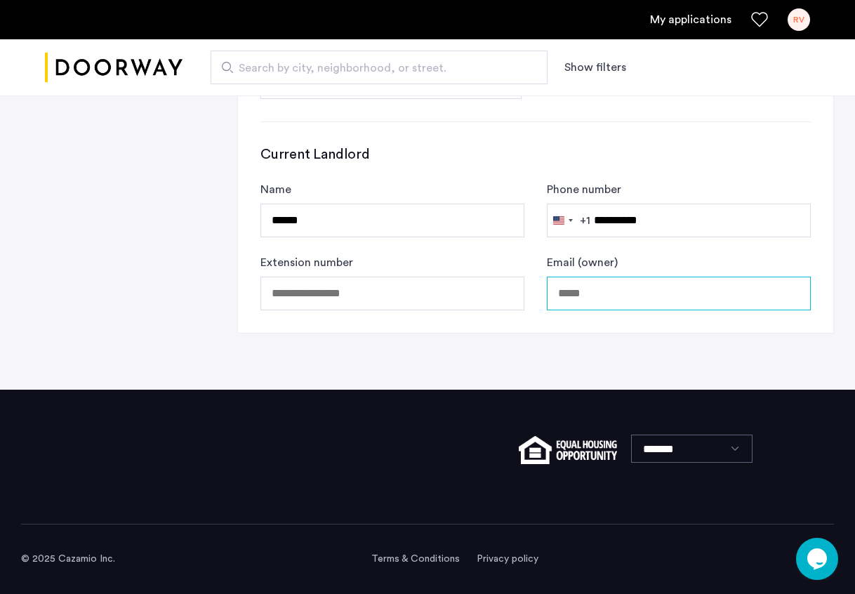
click at [594, 295] on input "text" at bounding box center [679, 293] width 264 height 34
type input "**********"
click at [695, 155] on h3 "Current Landlord" at bounding box center [535, 155] width 550 height 20
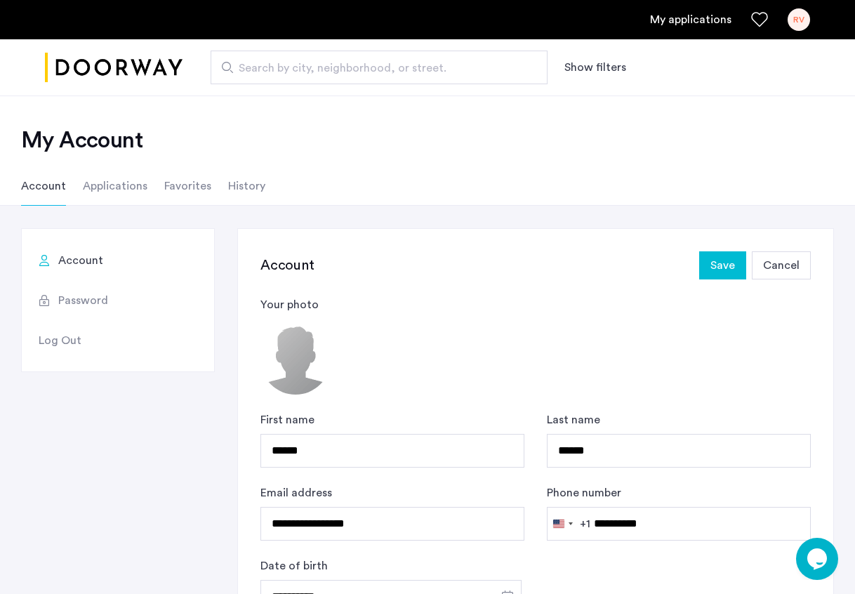
scroll to position [0, 0]
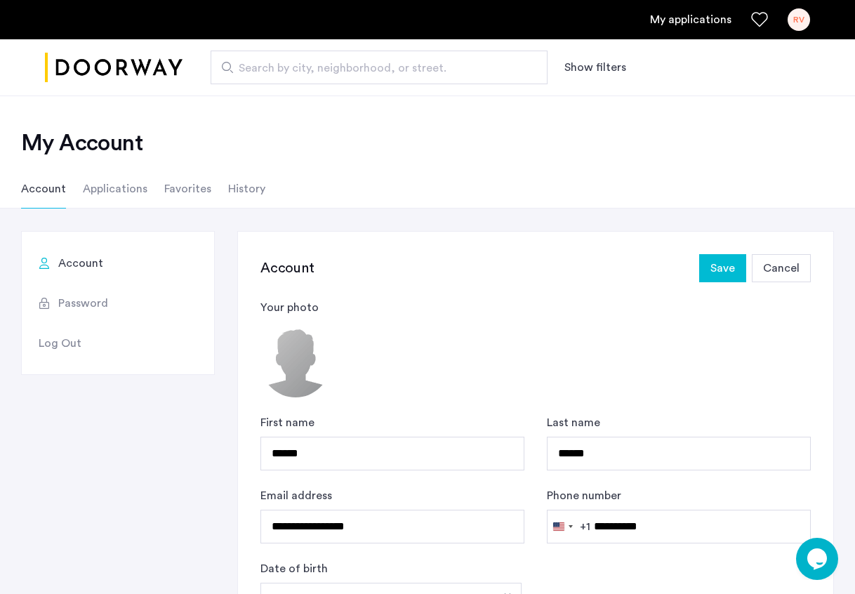
click at [723, 271] on span "Save" at bounding box center [722, 268] width 25 height 17
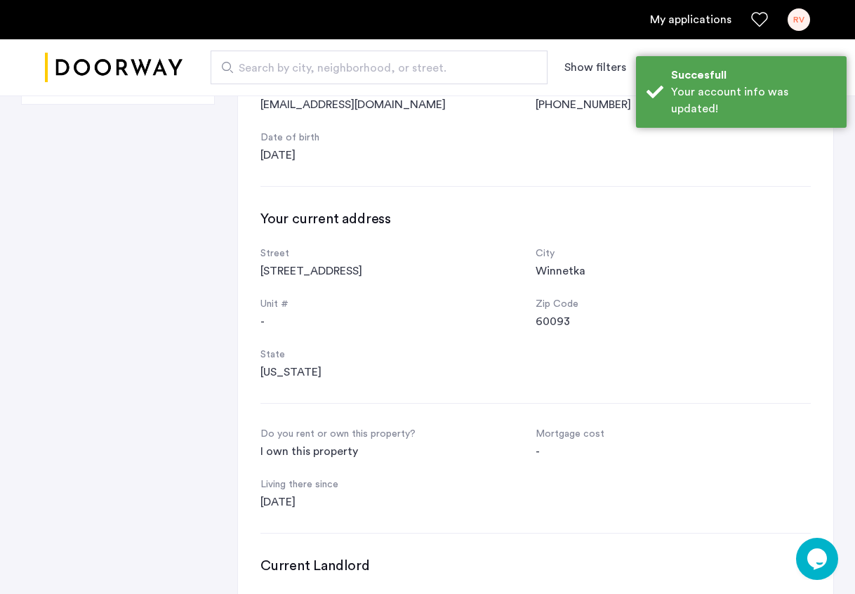
scroll to position [271, 0]
